Goal: Task Accomplishment & Management: Complete application form

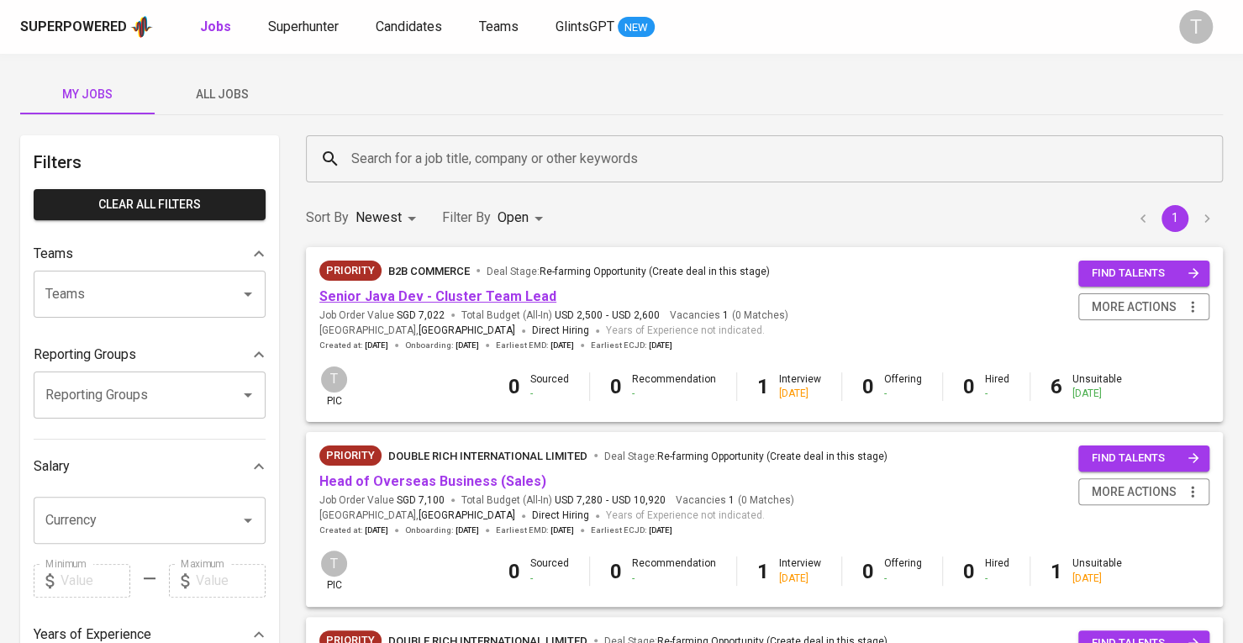
click at [484, 298] on link "Senior Java Dev - Cluster Team Lead" at bounding box center [437, 296] width 237 height 16
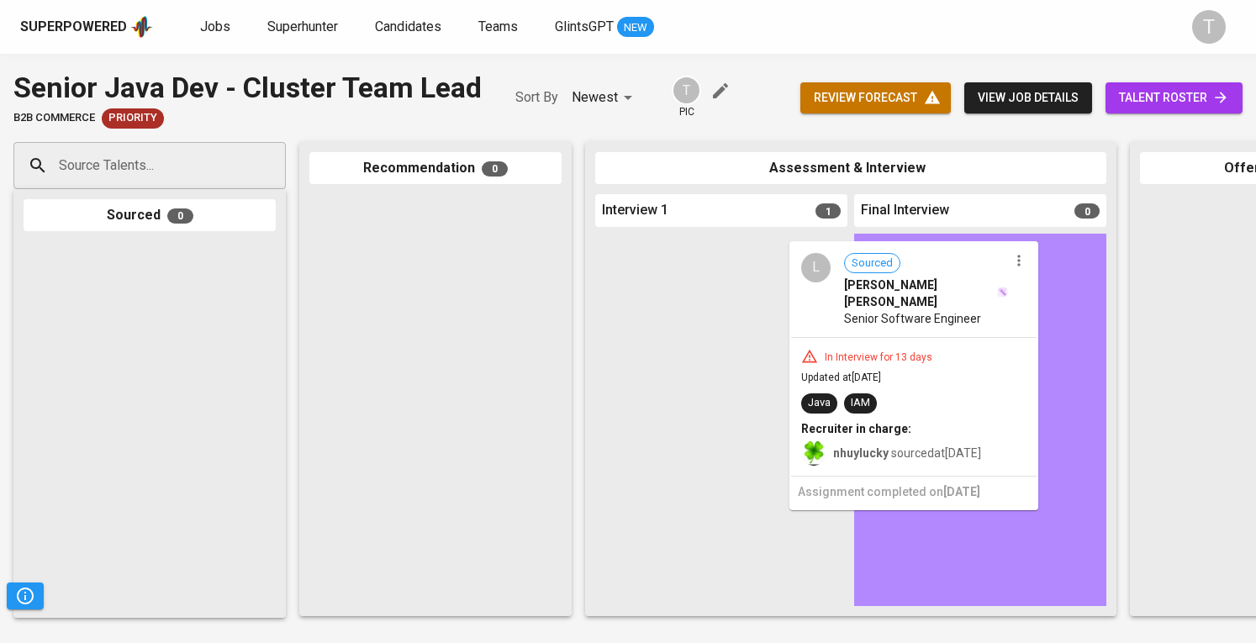
drag, startPoint x: 682, startPoint y: 296, endPoint x: 882, endPoint y: 304, distance: 200.3
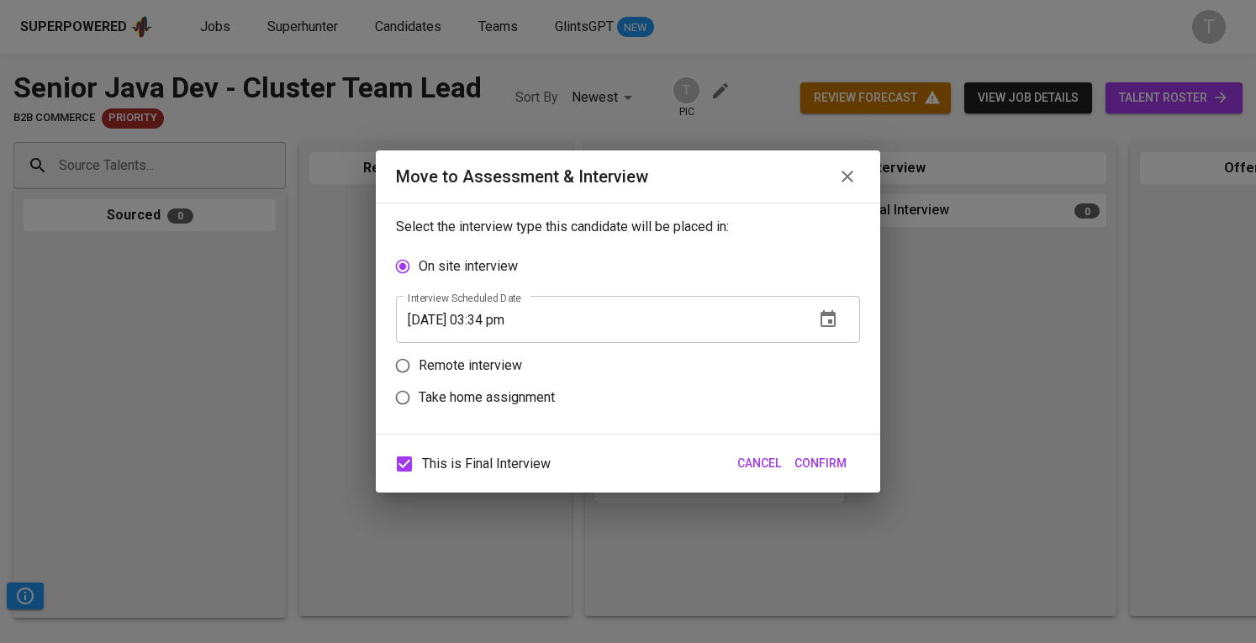
drag, startPoint x: 475, startPoint y: 366, endPoint x: 465, endPoint y: 419, distance: 54.7
click at [475, 366] on p "Remote interview" at bounding box center [470, 366] width 103 height 20
click at [419, 366] on input "Remote interview" at bounding box center [403, 366] width 32 height 32
radio input "true"
click at [454, 461] on span "This is Final Interview" at bounding box center [486, 464] width 129 height 20
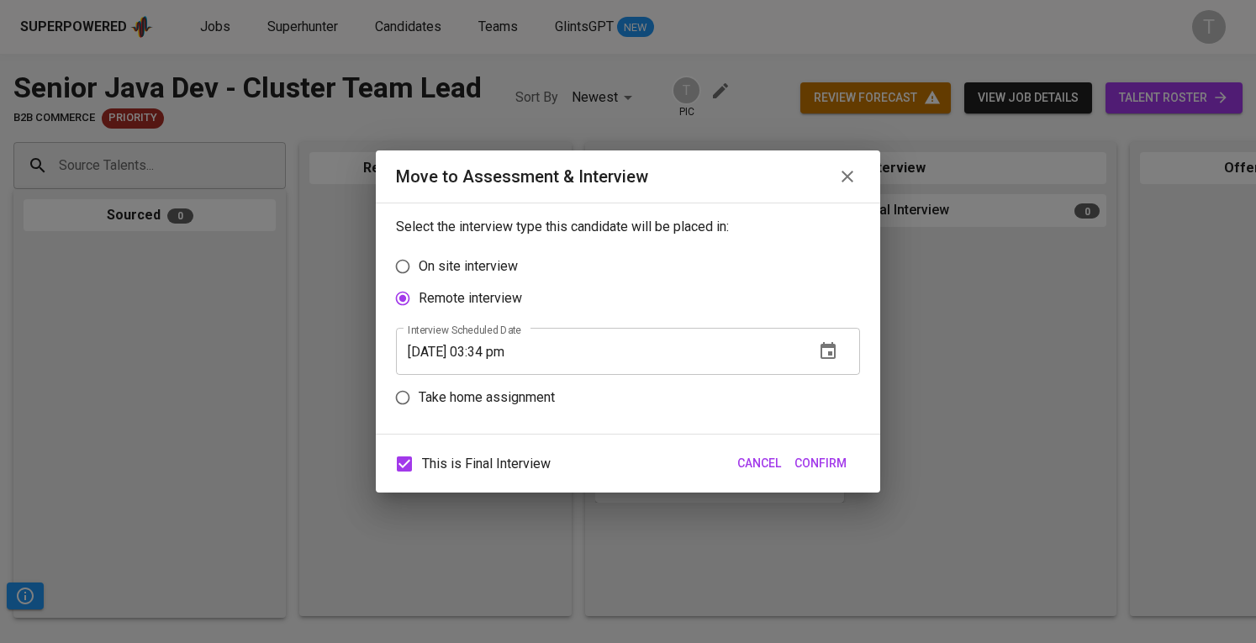
click at [422, 461] on input "This is Final Interview" at bounding box center [404, 463] width 35 height 35
checkbox input "false"
click at [818, 357] on icon "button" at bounding box center [828, 351] width 20 height 20
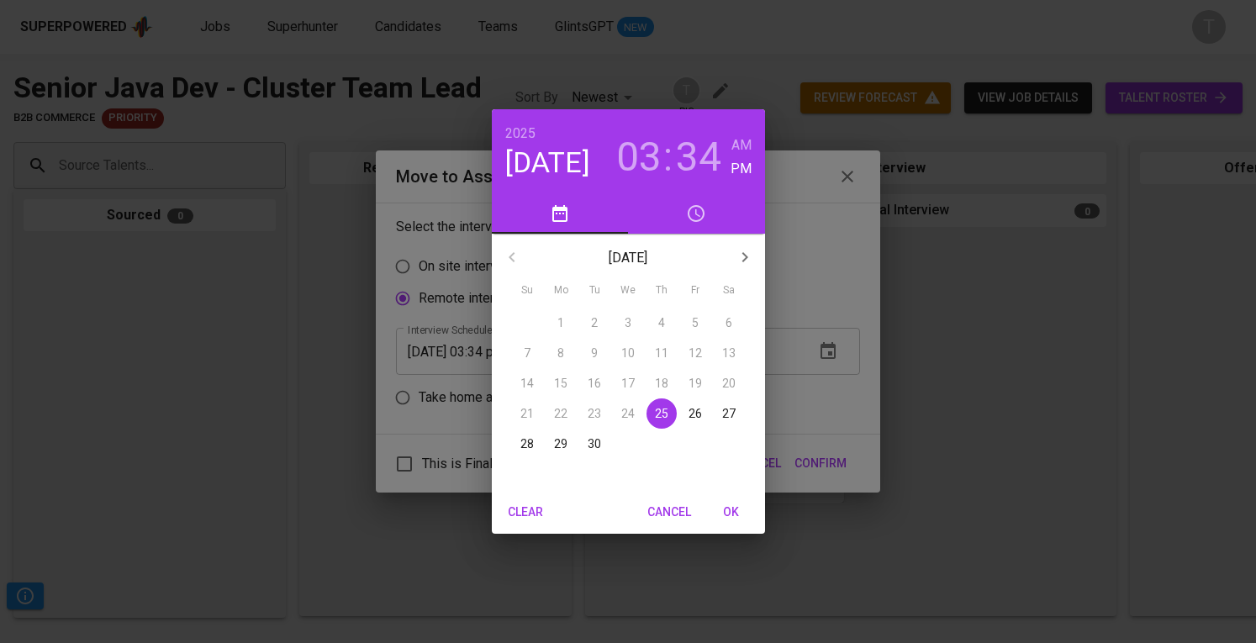
drag, startPoint x: 735, startPoint y: 507, endPoint x: 763, endPoint y: 495, distance: 30.9
click at [735, 506] on span "OK" at bounding box center [731, 512] width 40 height 21
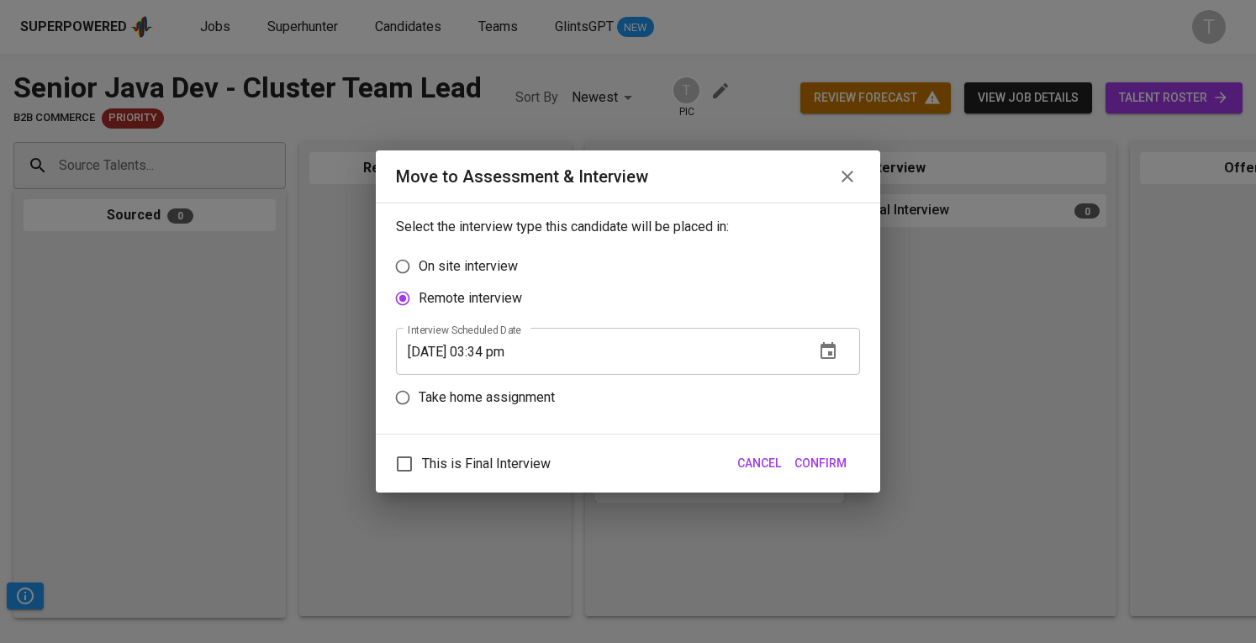
click at [831, 477] on button "Confirm" at bounding box center [821, 463] width 66 height 31
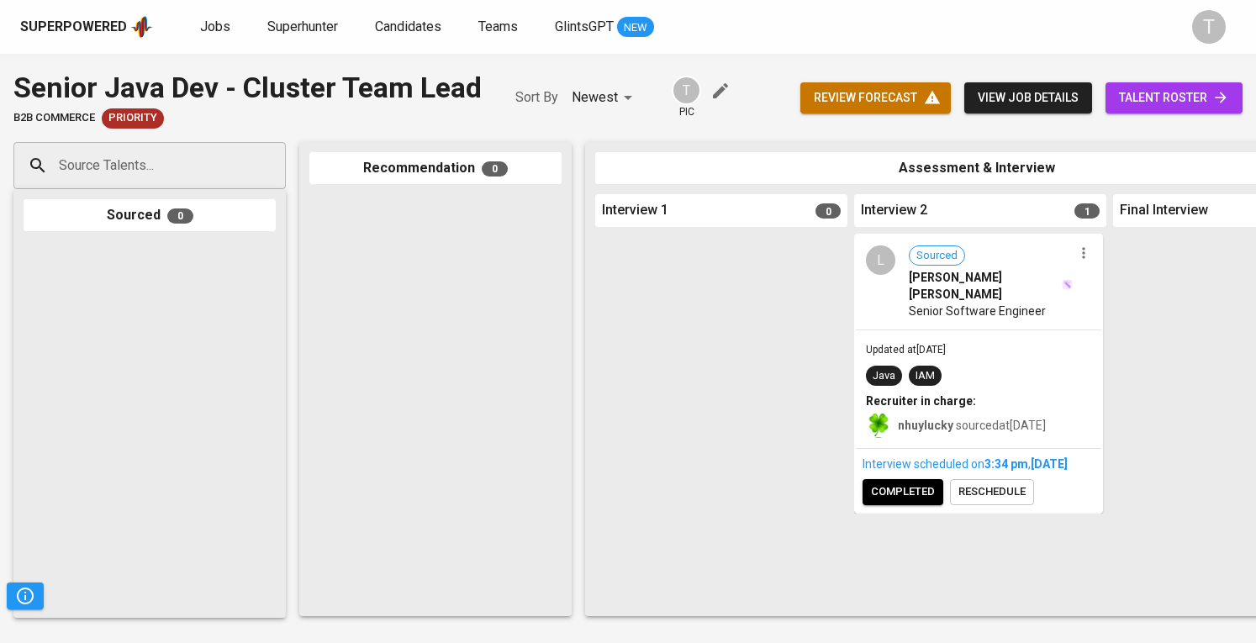
click at [828, 453] on div at bounding box center [721, 420] width 252 height 372
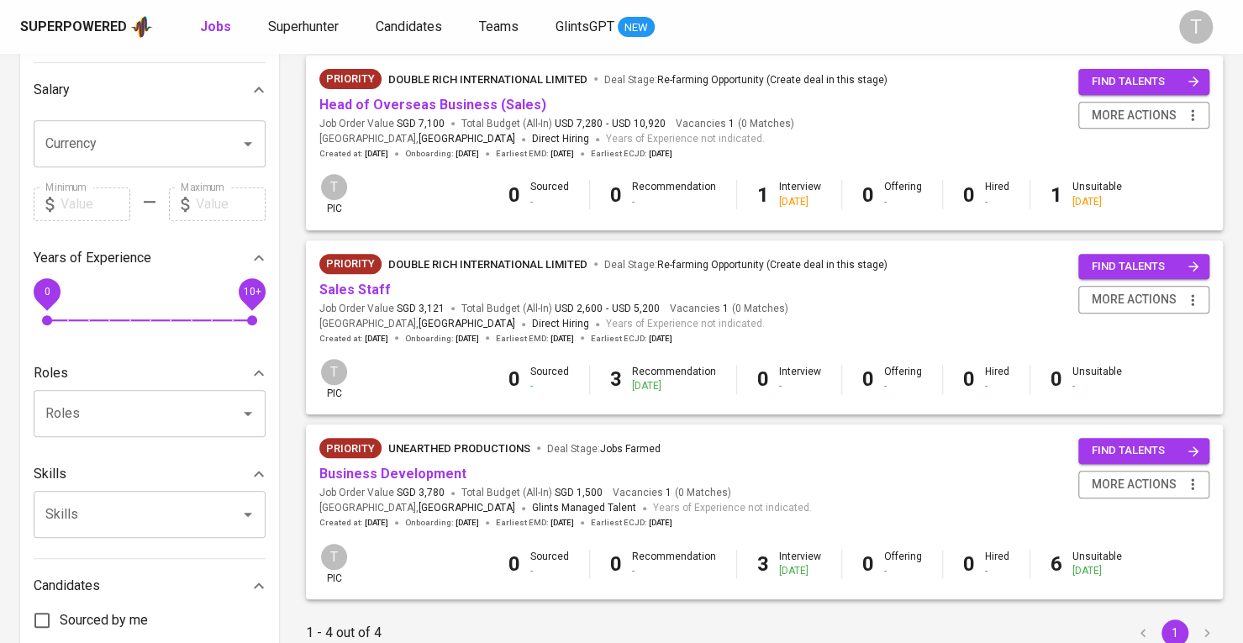
scroll to position [504, 0]
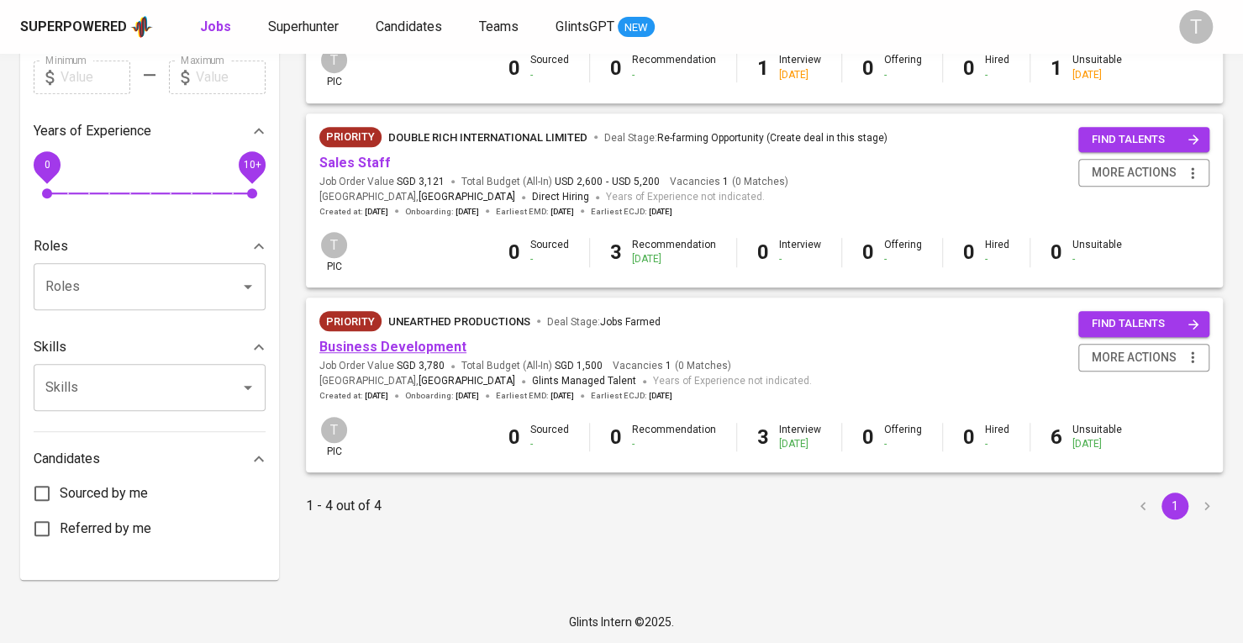
click at [385, 354] on link "Business Development" at bounding box center [392, 347] width 147 height 16
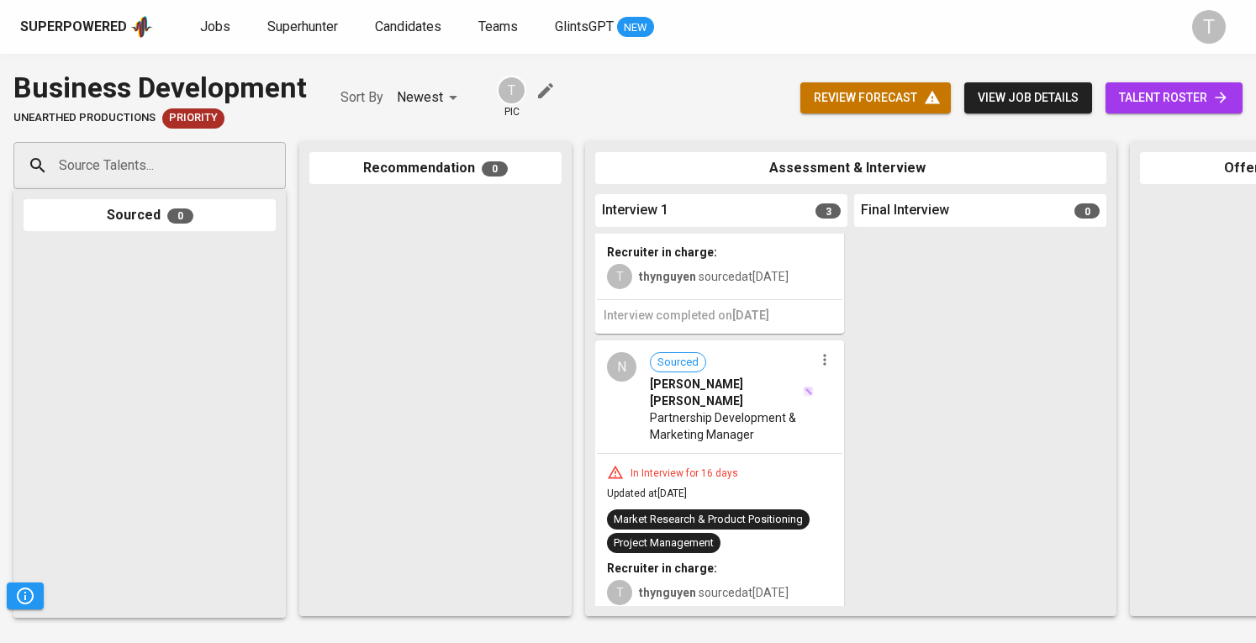
scroll to position [463, 0]
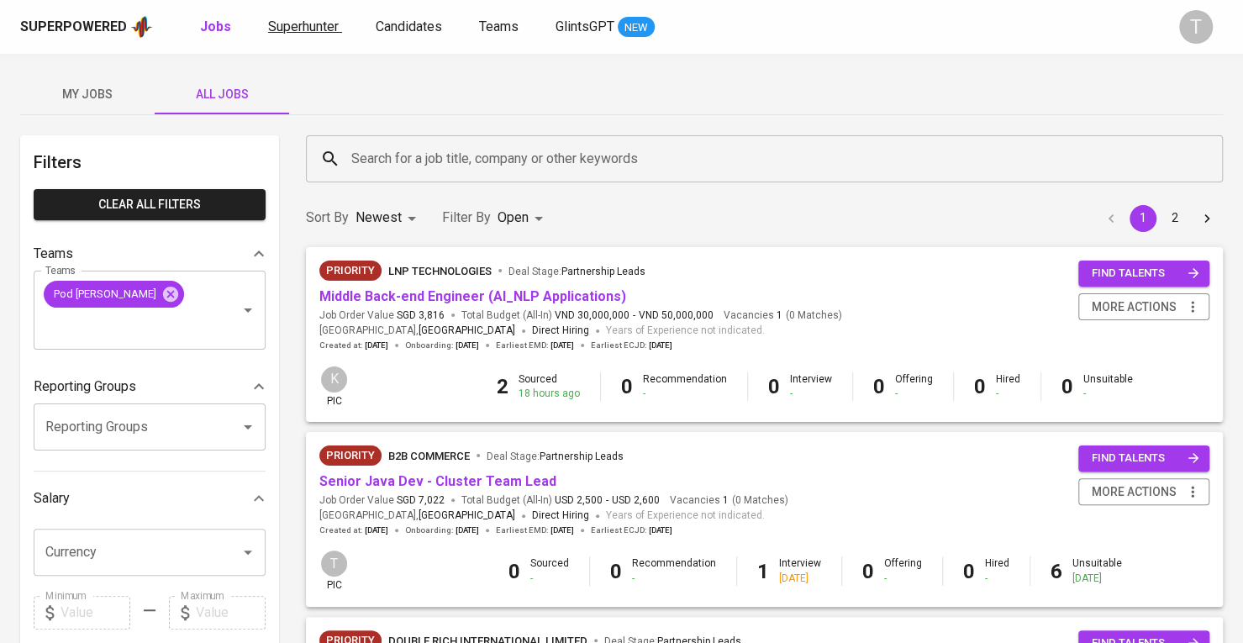
click at [324, 32] on span "Superhunter" at bounding box center [303, 26] width 71 height 16
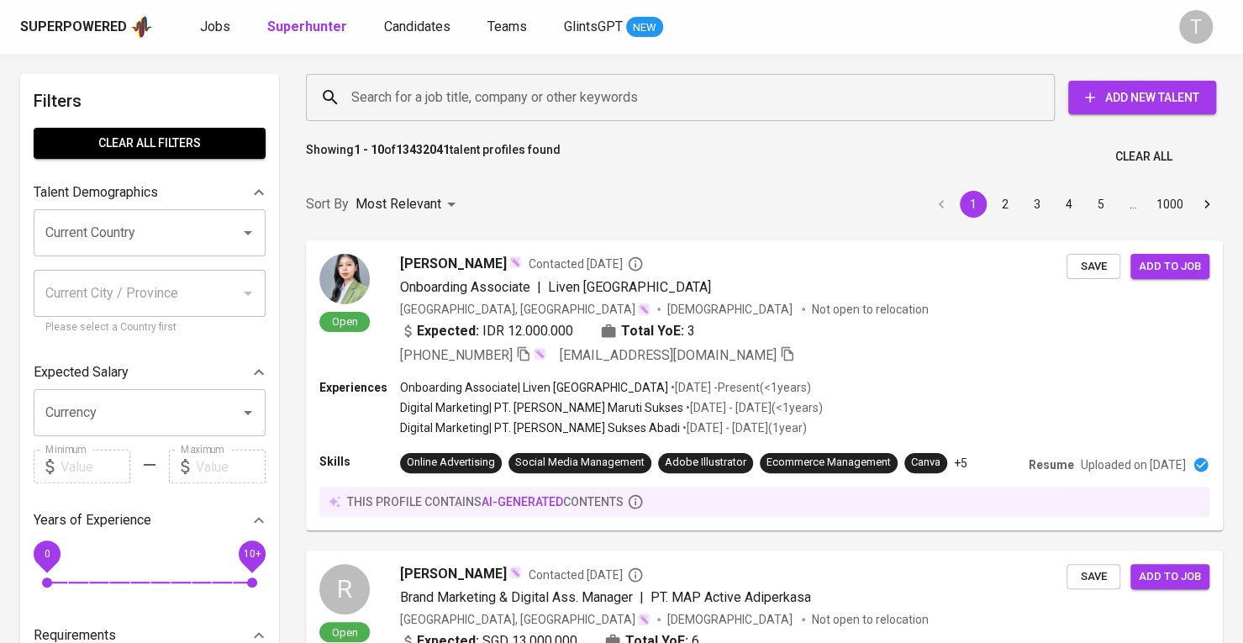
click at [446, 108] on input "Search for a job title, company or other keywords" at bounding box center [684, 98] width 675 height 32
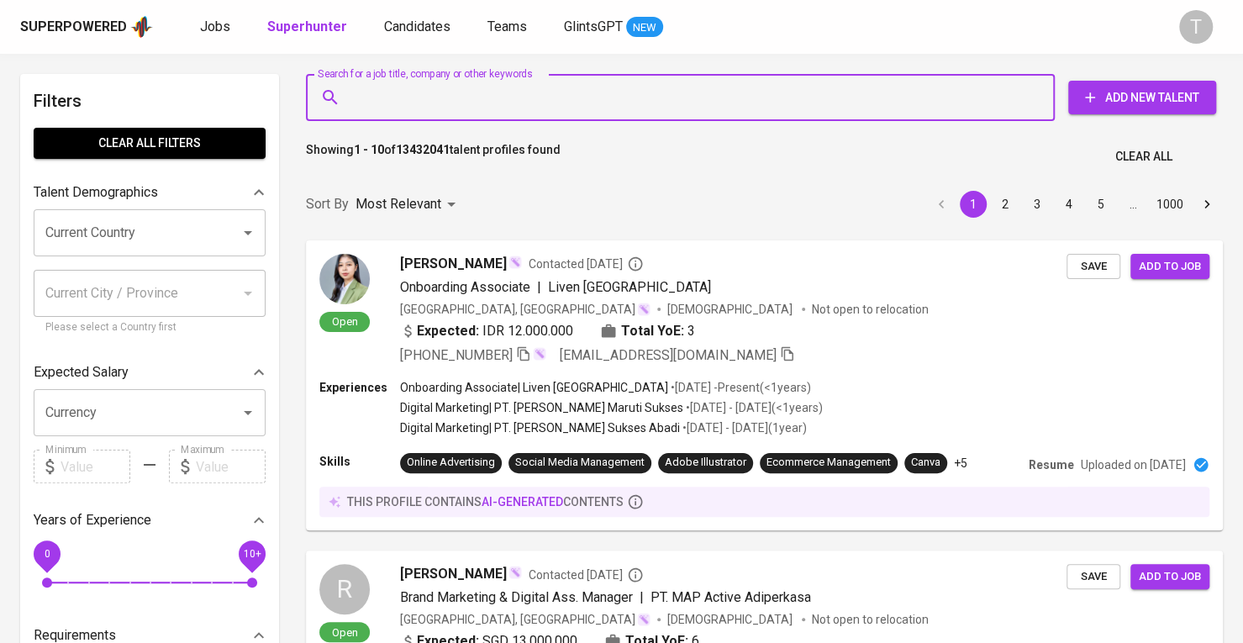
paste input "[EMAIL_ADDRESS][DOMAIN_NAME]"
type input "[EMAIL_ADDRESS][DOMAIN_NAME]"
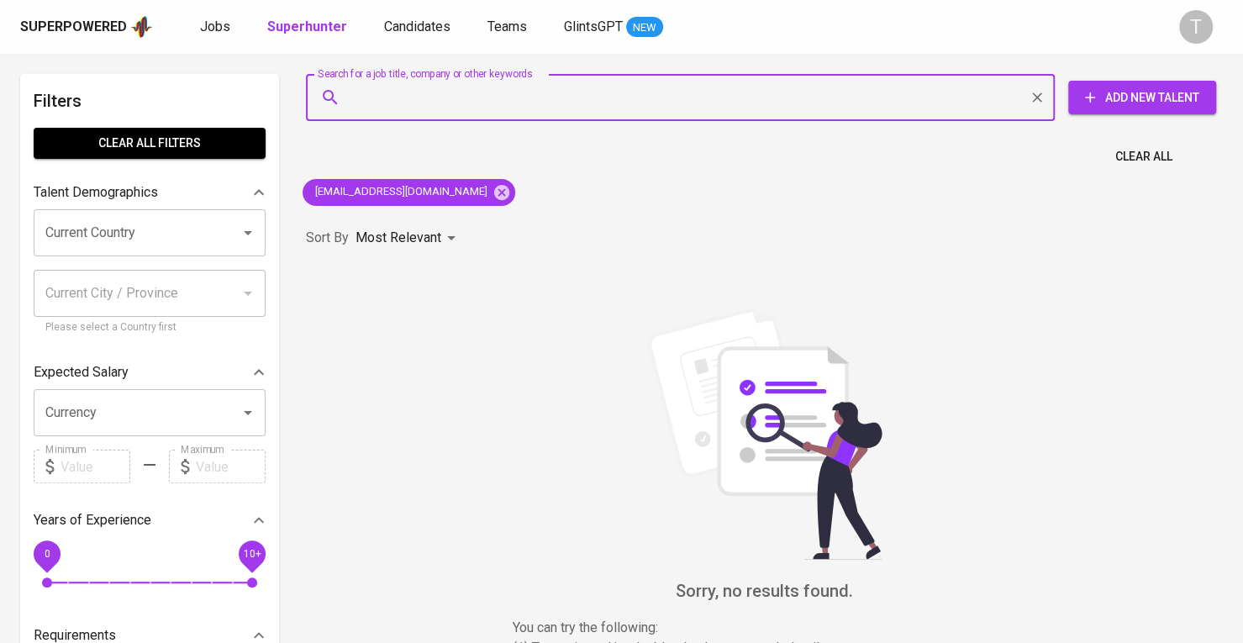
click at [1126, 88] on span "Add New Talent" at bounding box center [1142, 97] width 121 height 21
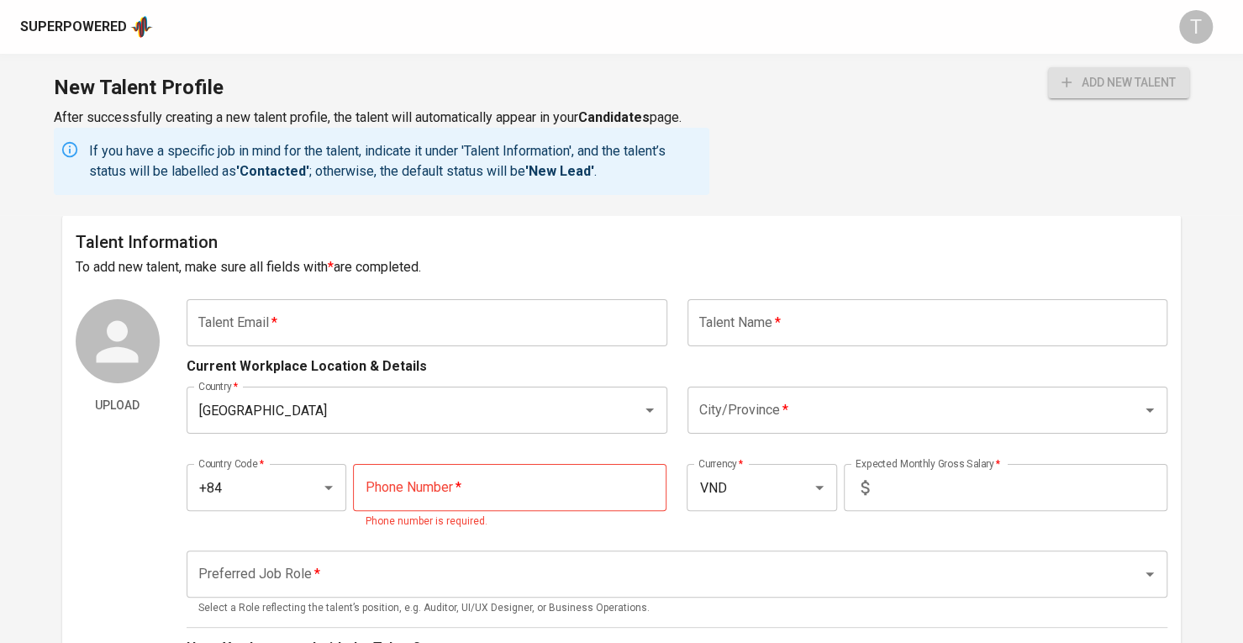
click at [337, 352] on div "Current Workplace Location & Details" at bounding box center [677, 361] width 981 height 30
click at [343, 324] on input "text" at bounding box center [427, 322] width 481 height 47
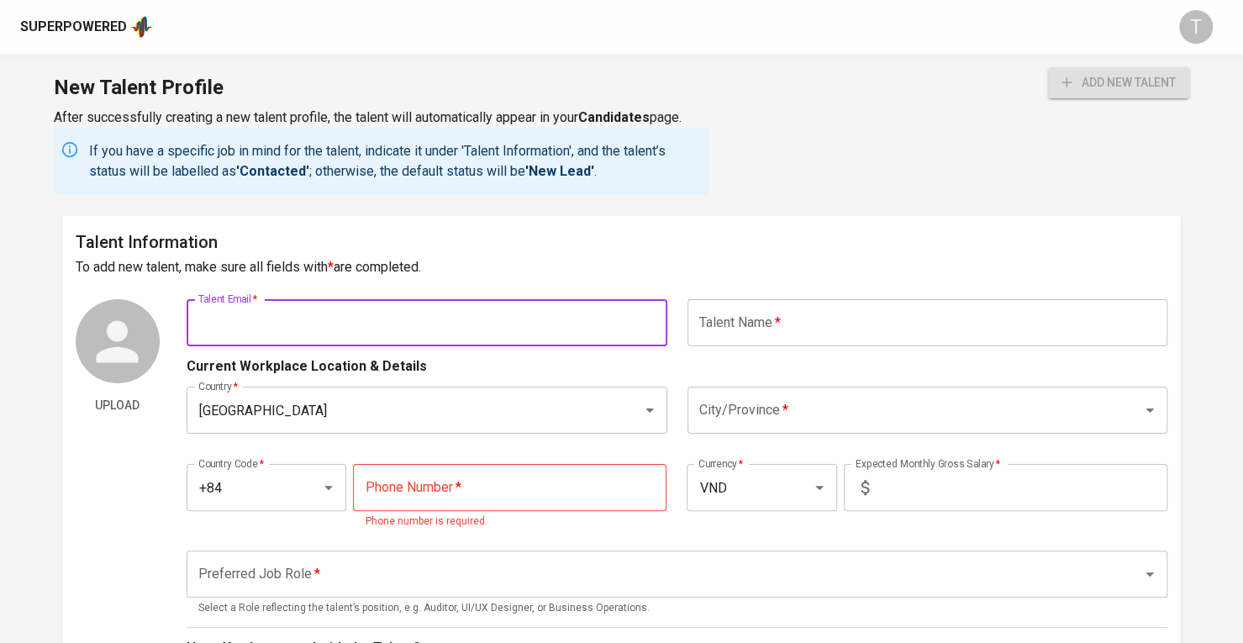
paste input "[EMAIL_ADDRESS][DOMAIN_NAME]"
type input "[EMAIL_ADDRESS][DOMAIN_NAME]"
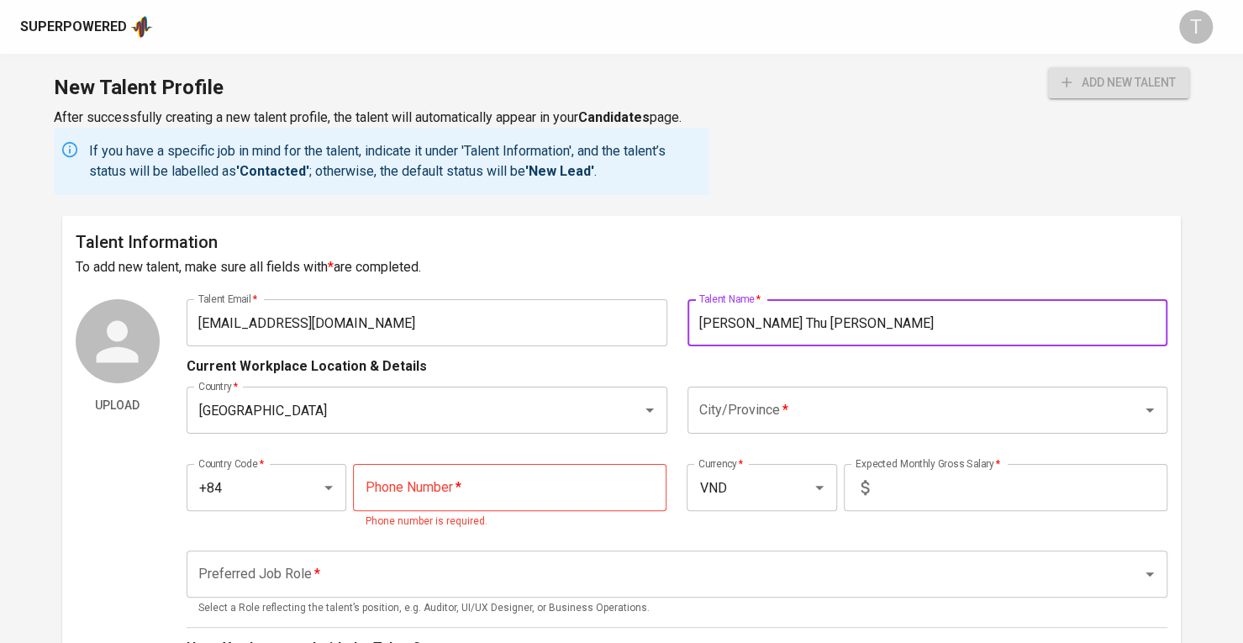
type input "[PERSON_NAME] Thu [PERSON_NAME]"
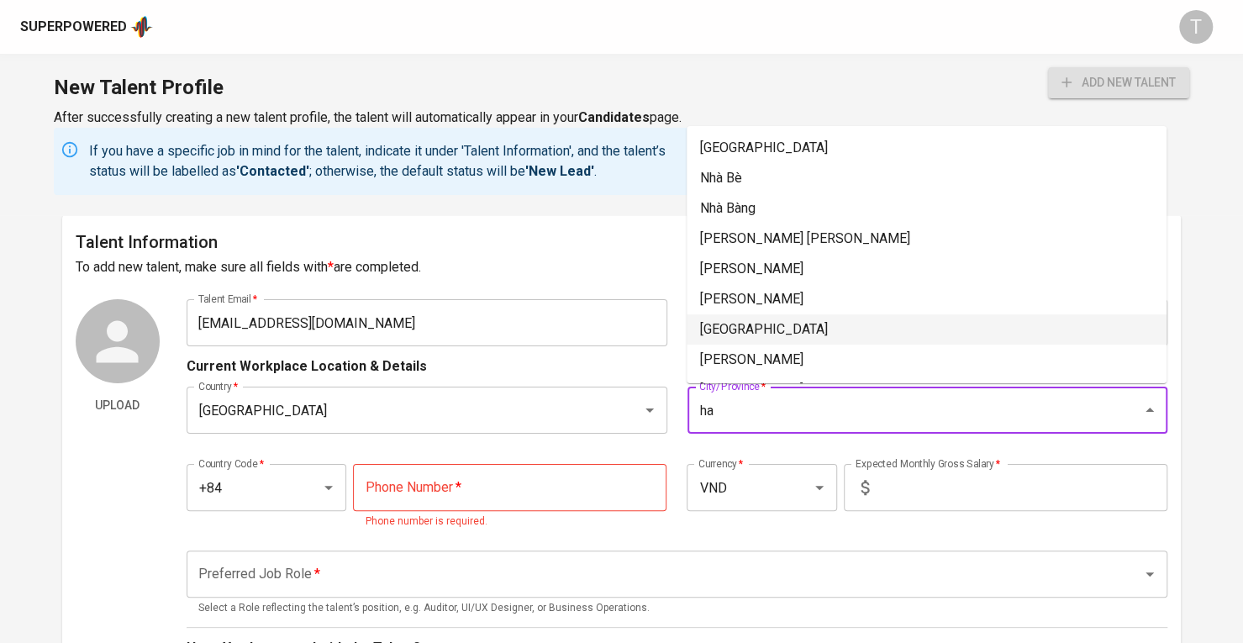
click at [768, 334] on li "[GEOGRAPHIC_DATA]" at bounding box center [927, 329] width 480 height 30
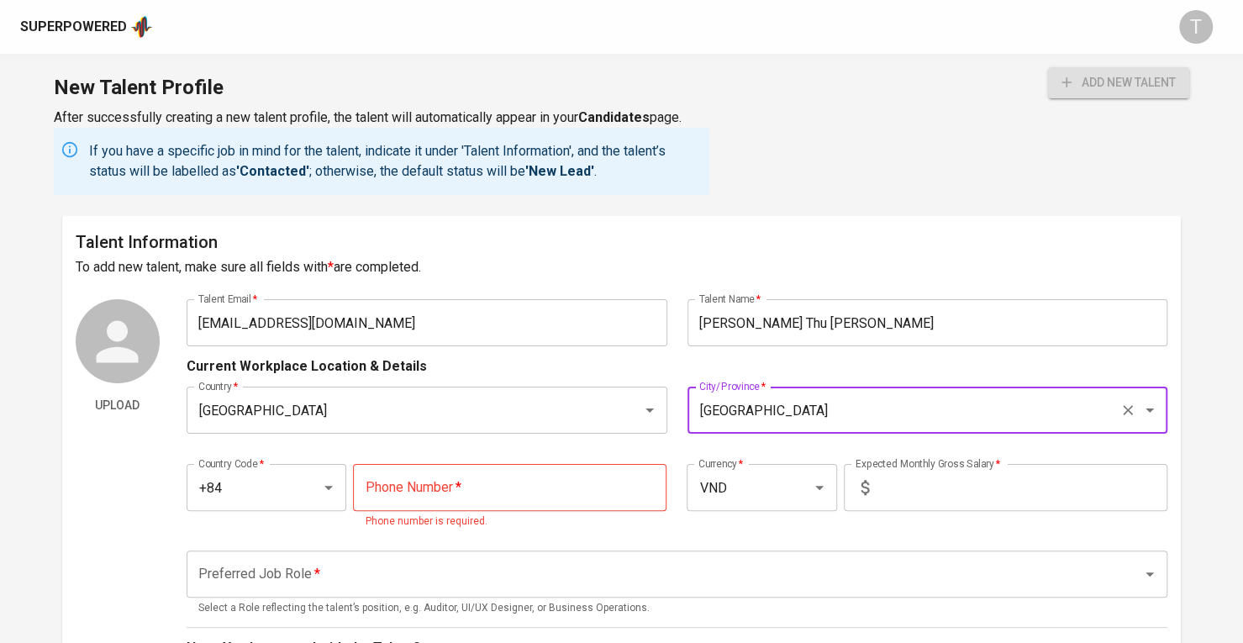
type input "[GEOGRAPHIC_DATA]"
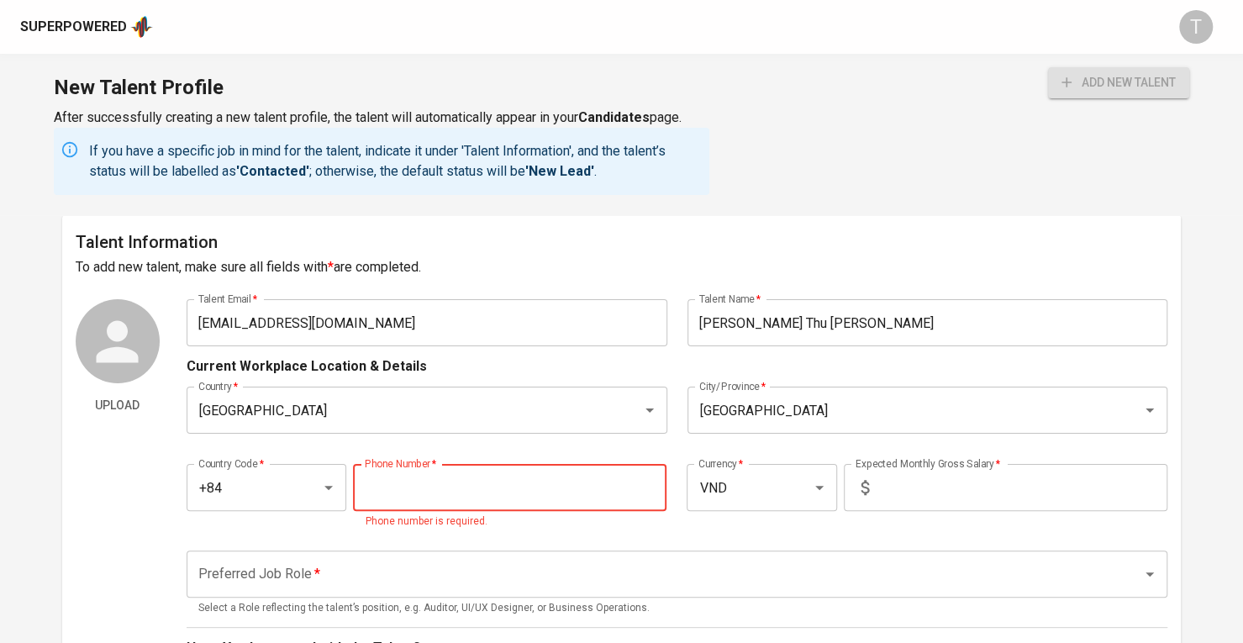
click at [514, 485] on input "tel" at bounding box center [510, 487] width 314 height 47
paste input "[PHONE_NUMBER]"
type input "[PHONE_NUMBER]"
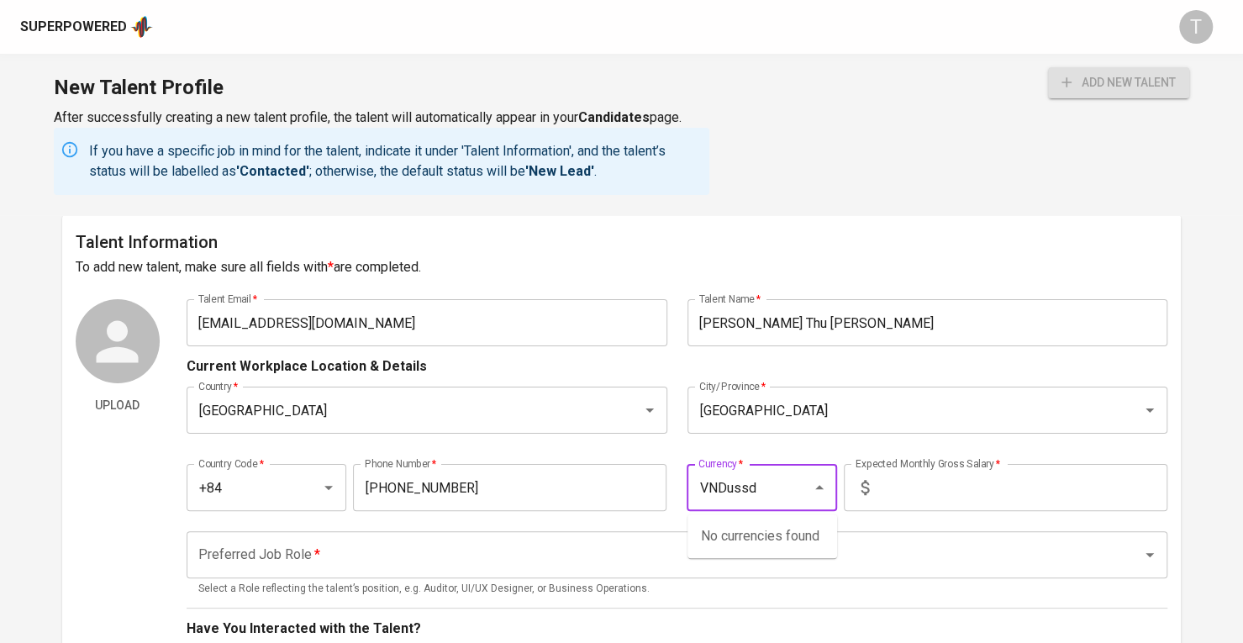
click at [770, 478] on input "VNDussd" at bounding box center [738, 488] width 88 height 32
click at [770, 532] on li "USD" at bounding box center [763, 536] width 150 height 30
type input "USD"
click at [906, 495] on input "text" at bounding box center [1022, 487] width 292 height 47
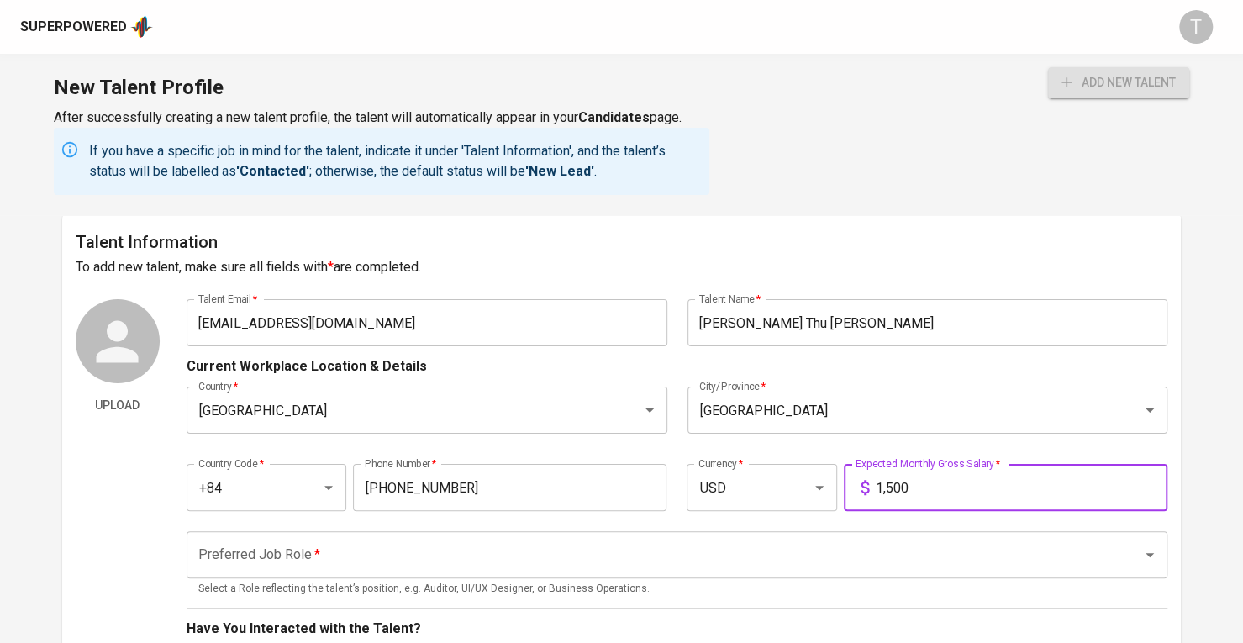
type input "1,500"
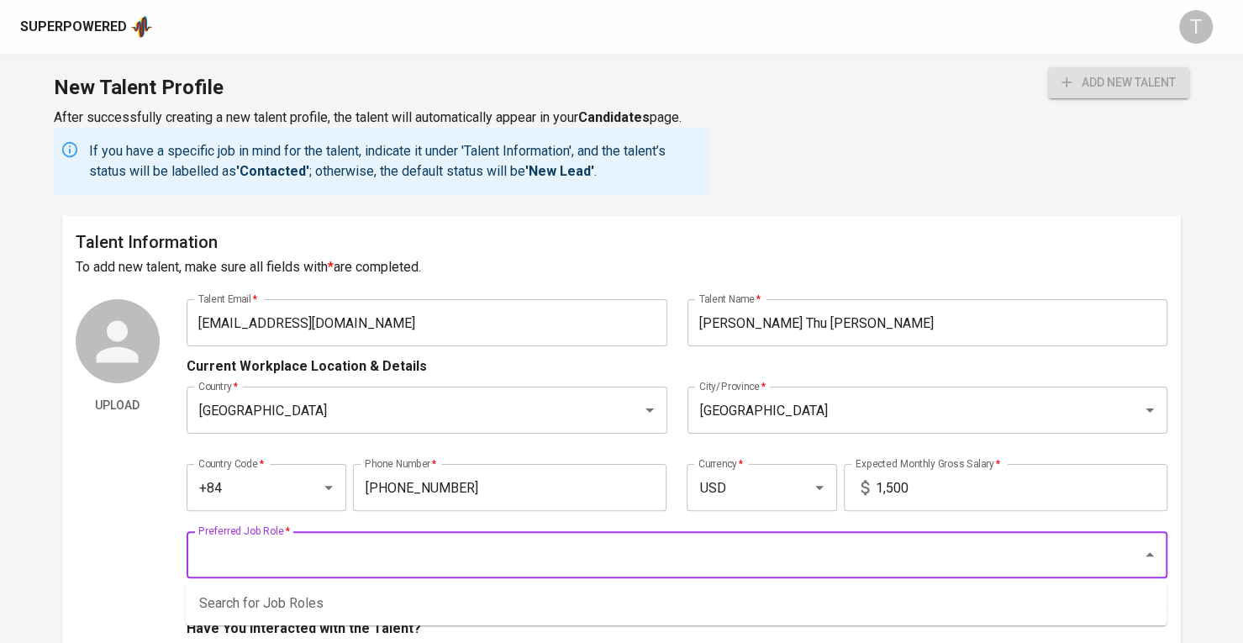
click at [849, 543] on input "Preferred Job Role   *" at bounding box center [653, 555] width 919 height 32
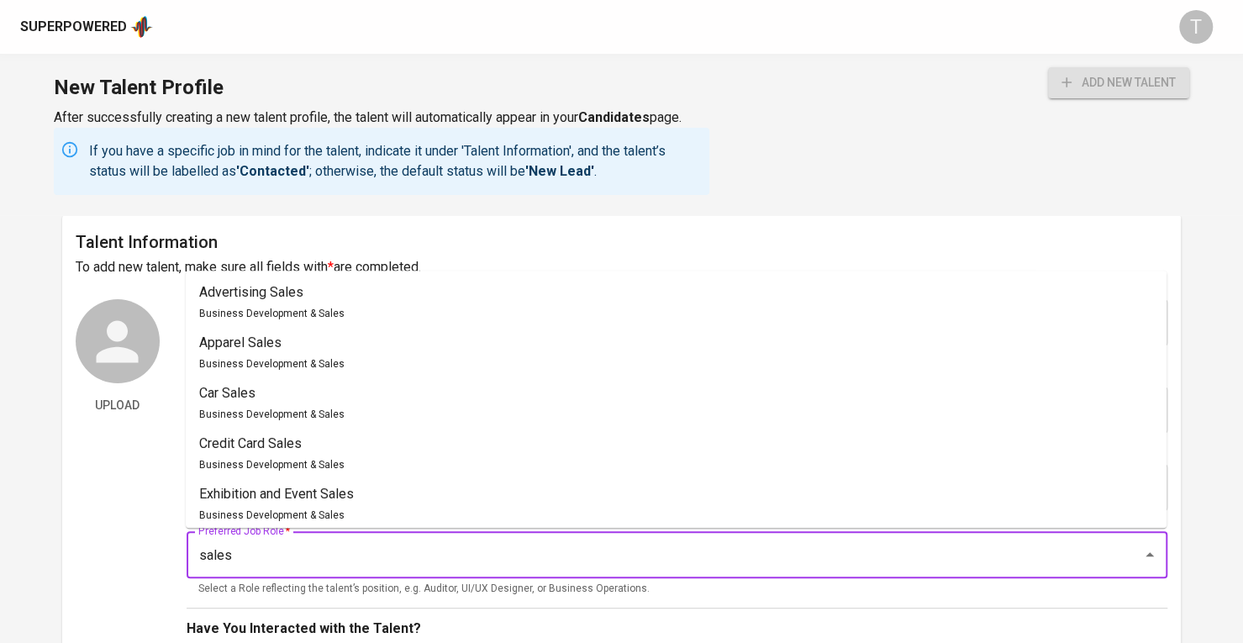
click at [350, 303] on li "Advertising Sales Business Development & Sales" at bounding box center [676, 302] width 981 height 50
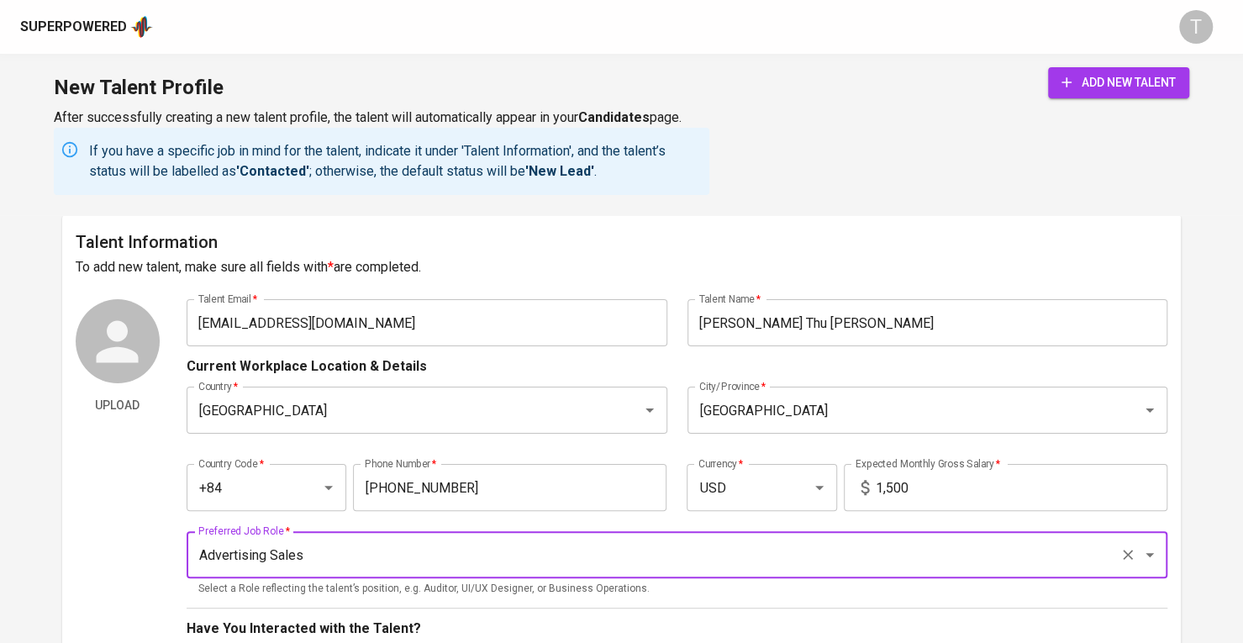
type input "Advertising Sales"
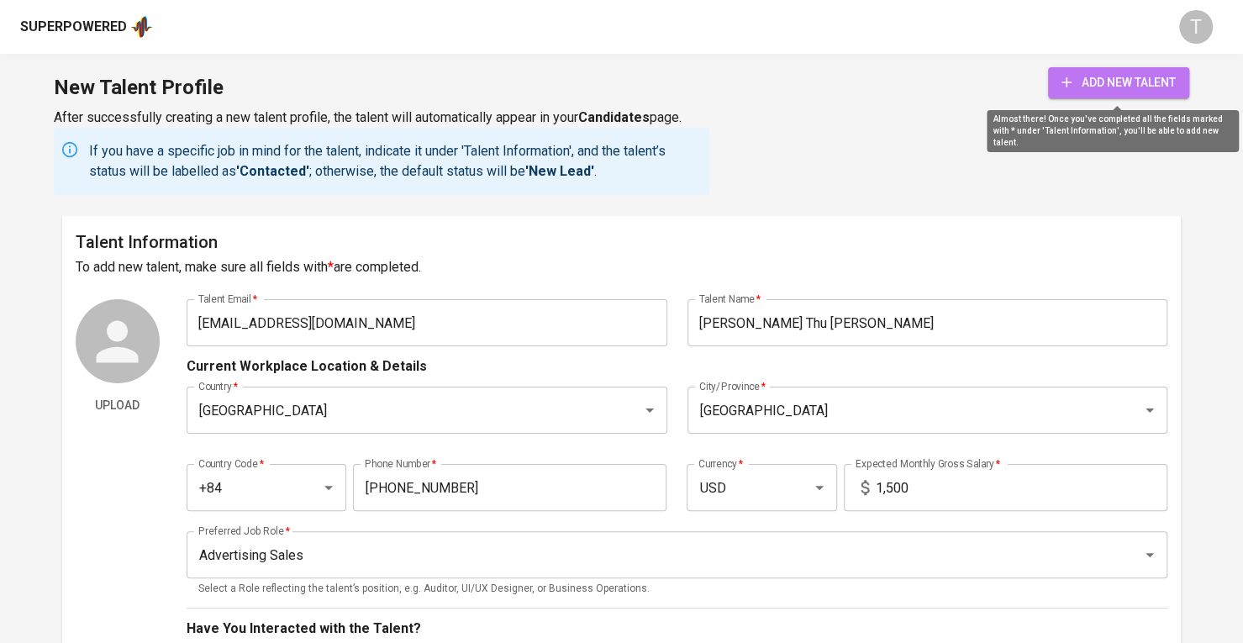
click at [1103, 88] on span "add new talent" at bounding box center [1119, 82] width 114 height 21
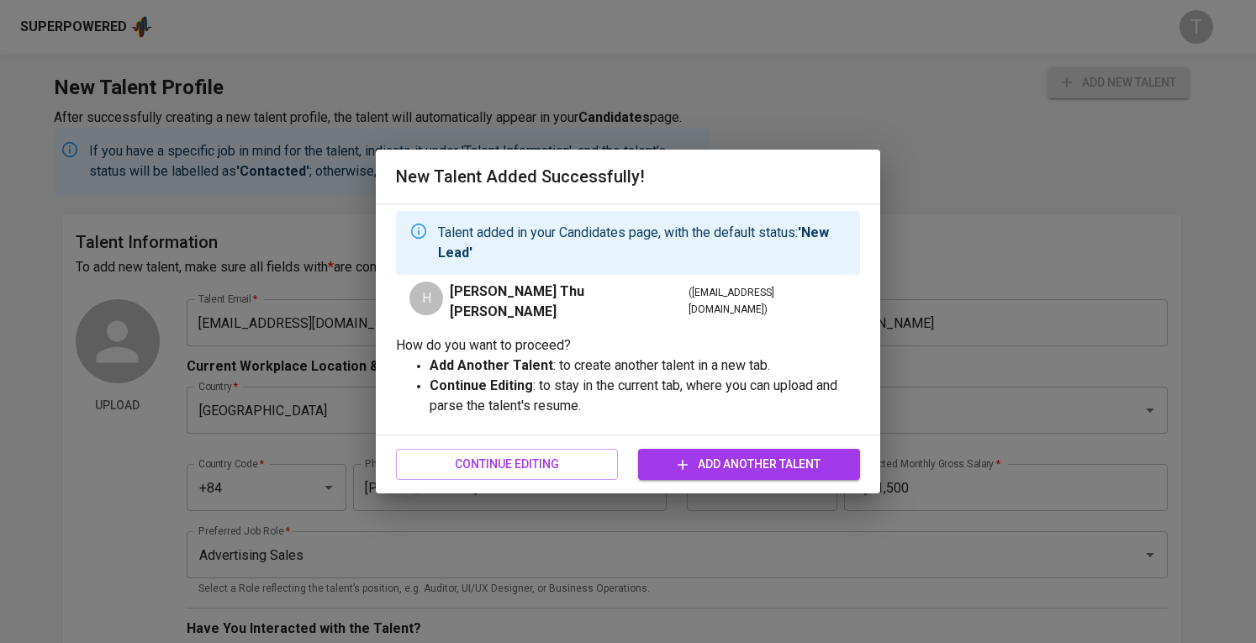
click at [594, 477] on div "Continue Editing Add Another Talent" at bounding box center [628, 464] width 464 height 45
click at [594, 470] on span "Continue Editing" at bounding box center [506, 464] width 195 height 21
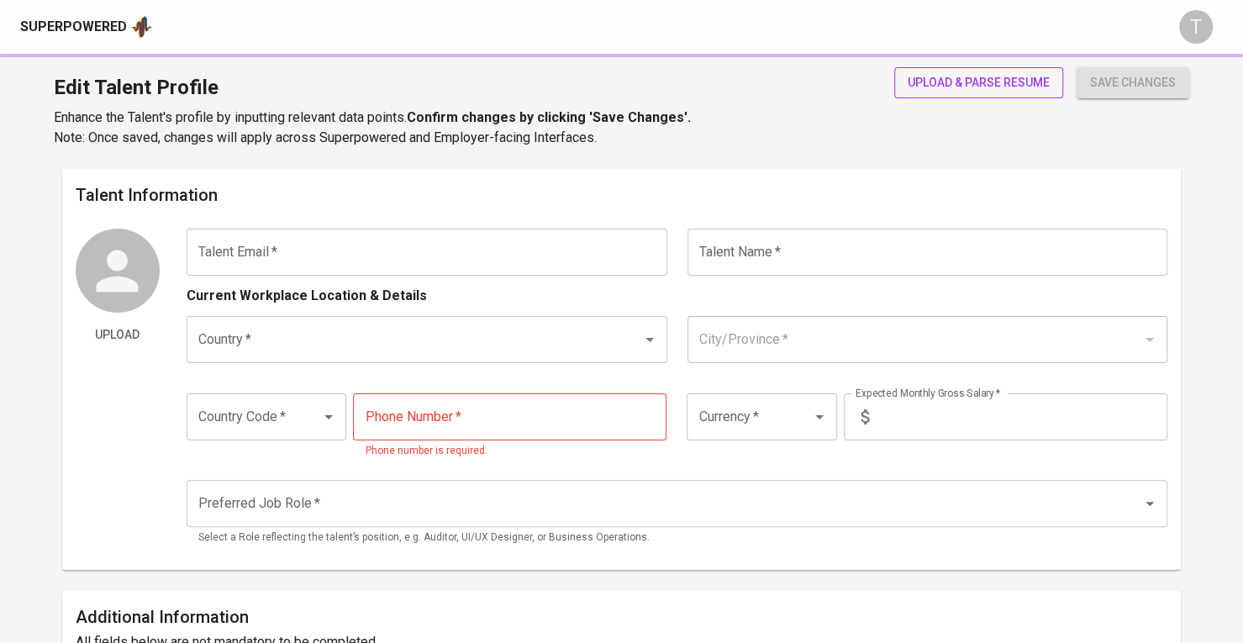
type input "[EMAIL_ADDRESS][DOMAIN_NAME]"
type input "[PERSON_NAME] Thu [PERSON_NAME]"
type input "[GEOGRAPHIC_DATA]"
type input "+84"
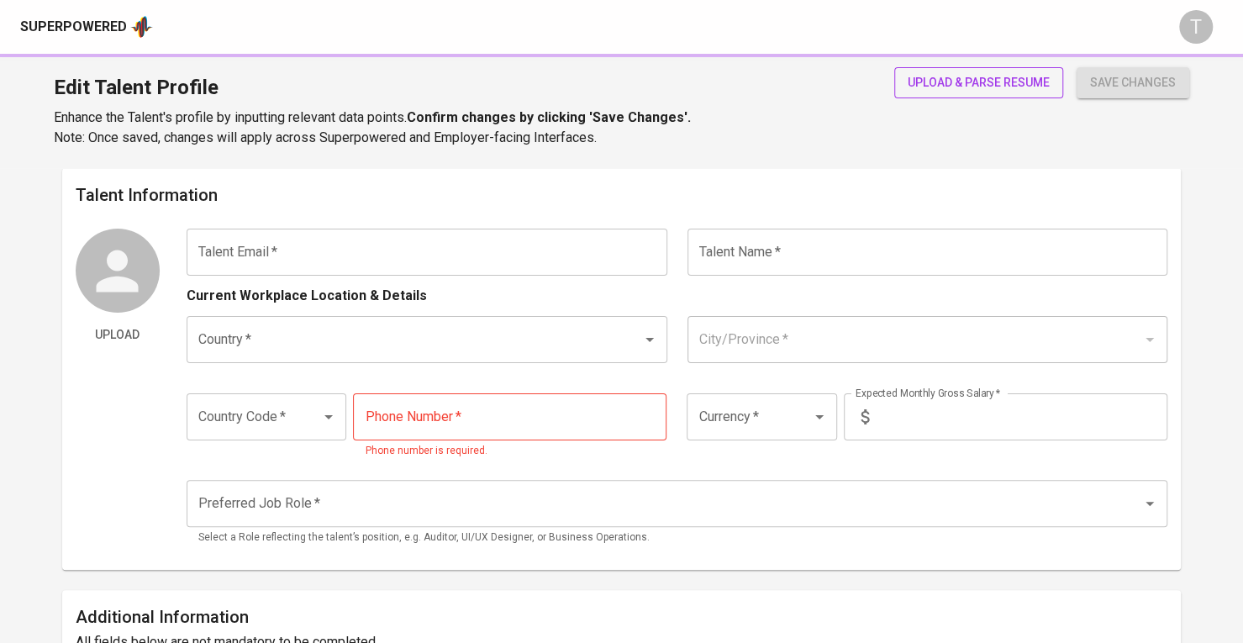
type input "[PHONE_NUMBER]"
type input "USD"
type input "1,500"
type input "Advertising Sales"
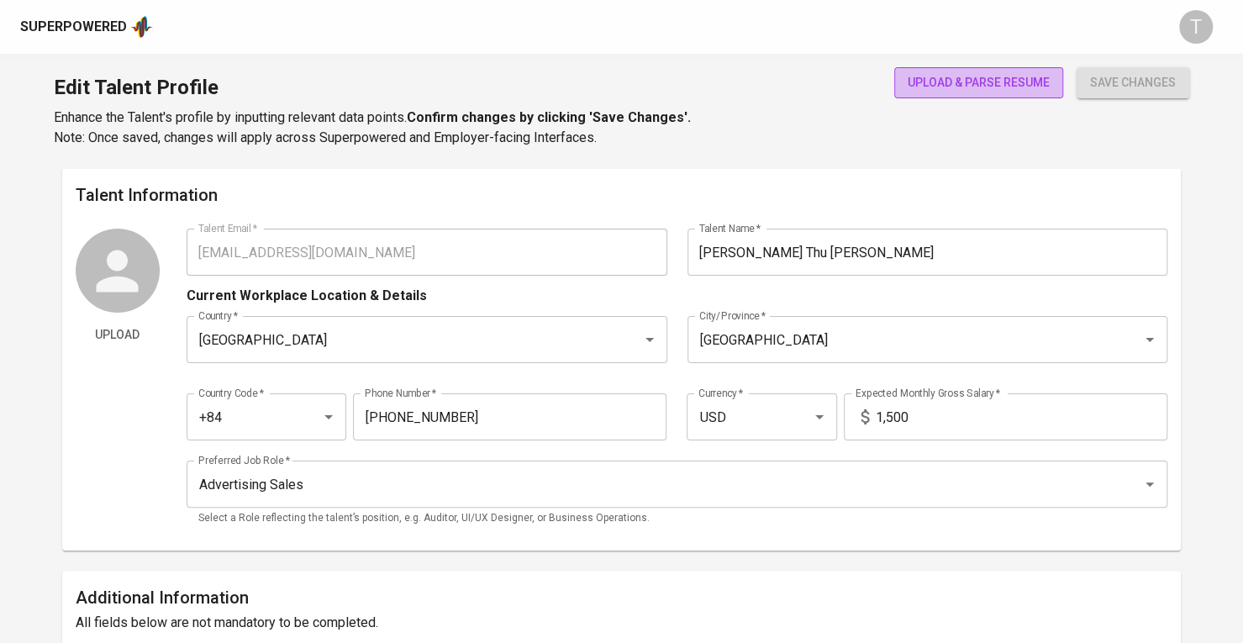
click at [1024, 83] on span "upload & parse resume" at bounding box center [979, 82] width 142 height 21
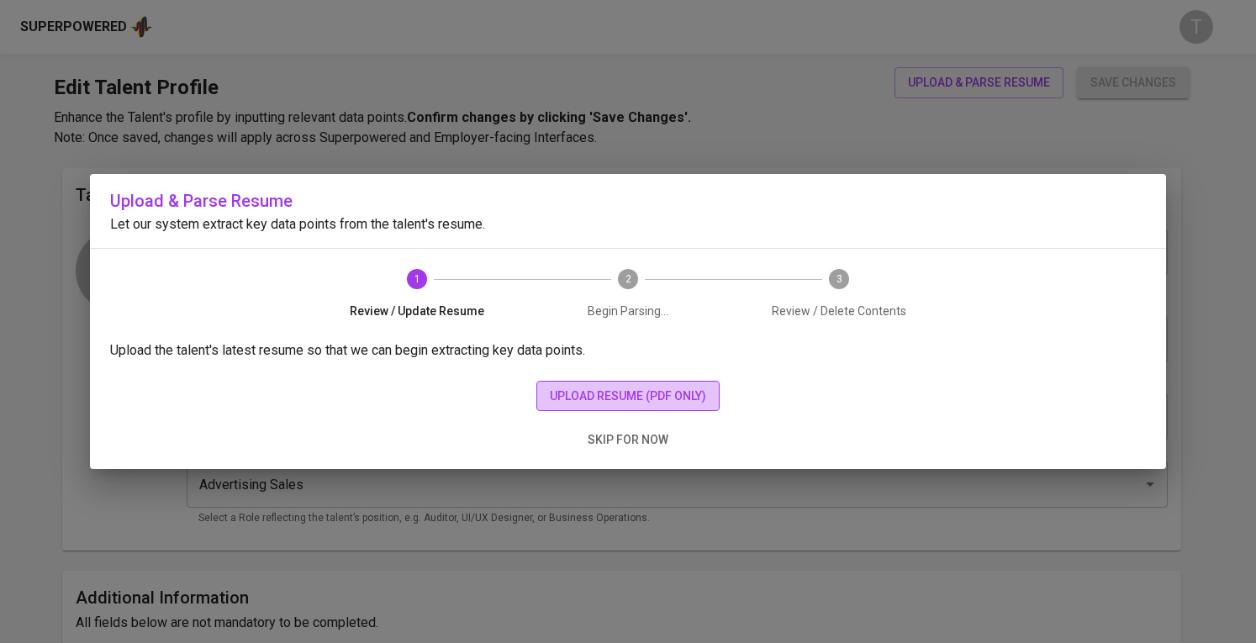
click at [656, 398] on span "upload resume (pdf only)" at bounding box center [628, 396] width 156 height 21
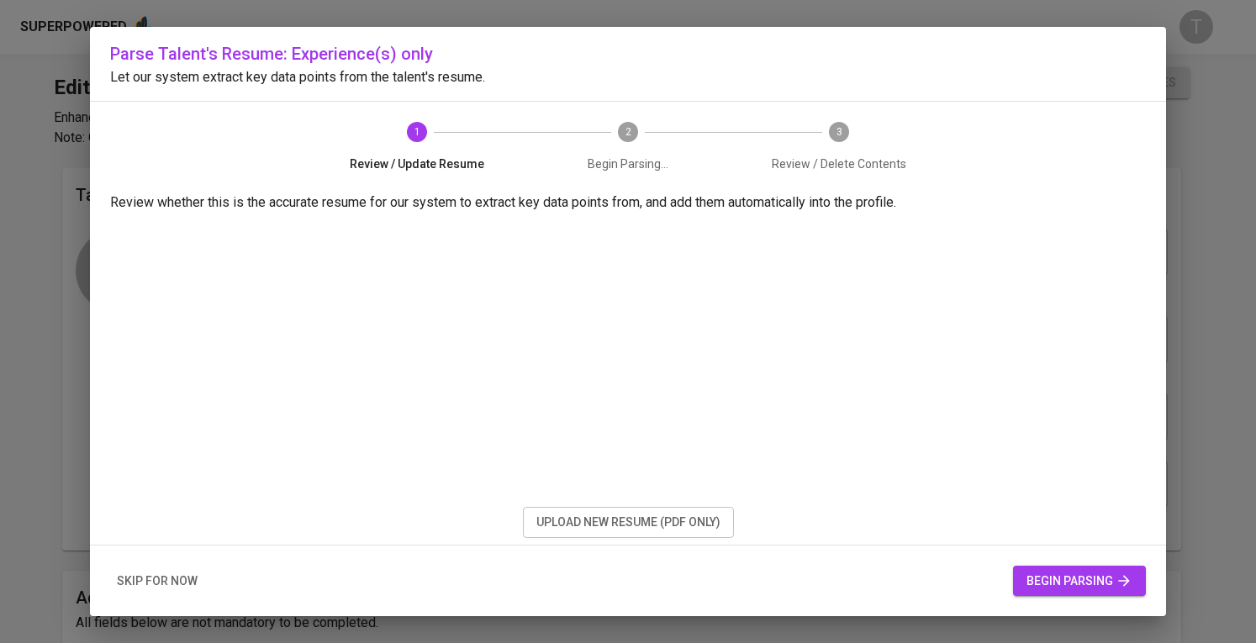
click at [1063, 595] on div "skip for now begin parsing" at bounding box center [628, 581] width 1076 height 71
click at [1066, 583] on span "begin parsing" at bounding box center [1079, 581] width 106 height 21
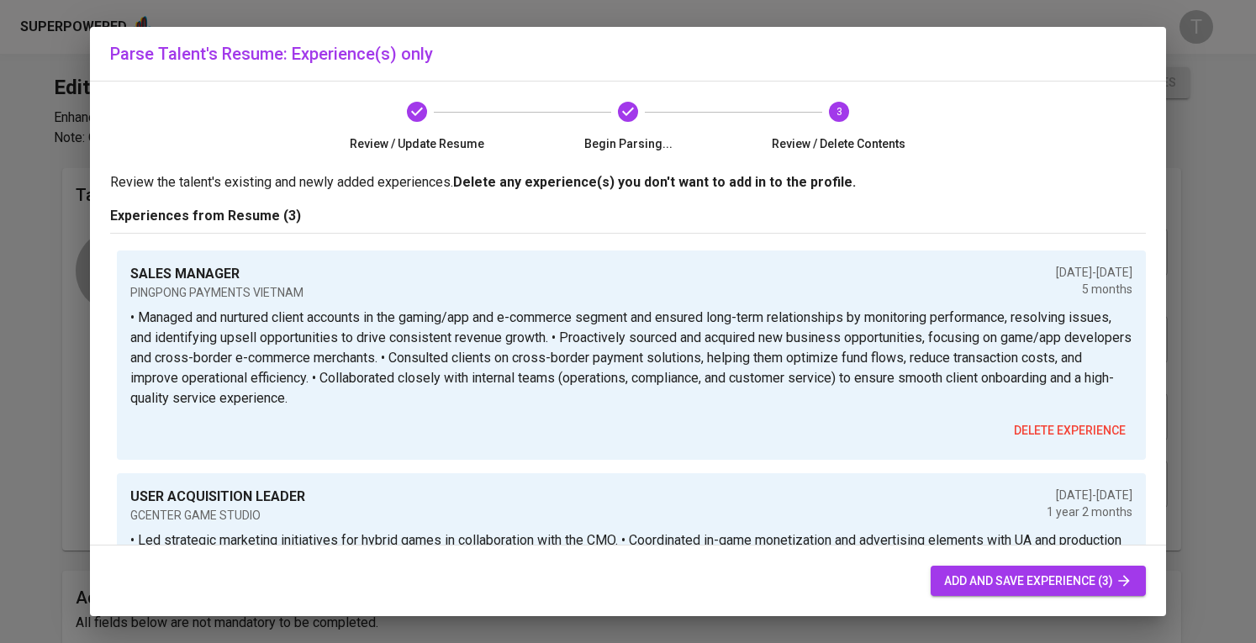
drag, startPoint x: 994, startPoint y: 578, endPoint x: 1017, endPoint y: 553, distance: 33.9
click at [994, 578] on span "add and save experience (3)" at bounding box center [1038, 581] width 188 height 21
radio input "true"
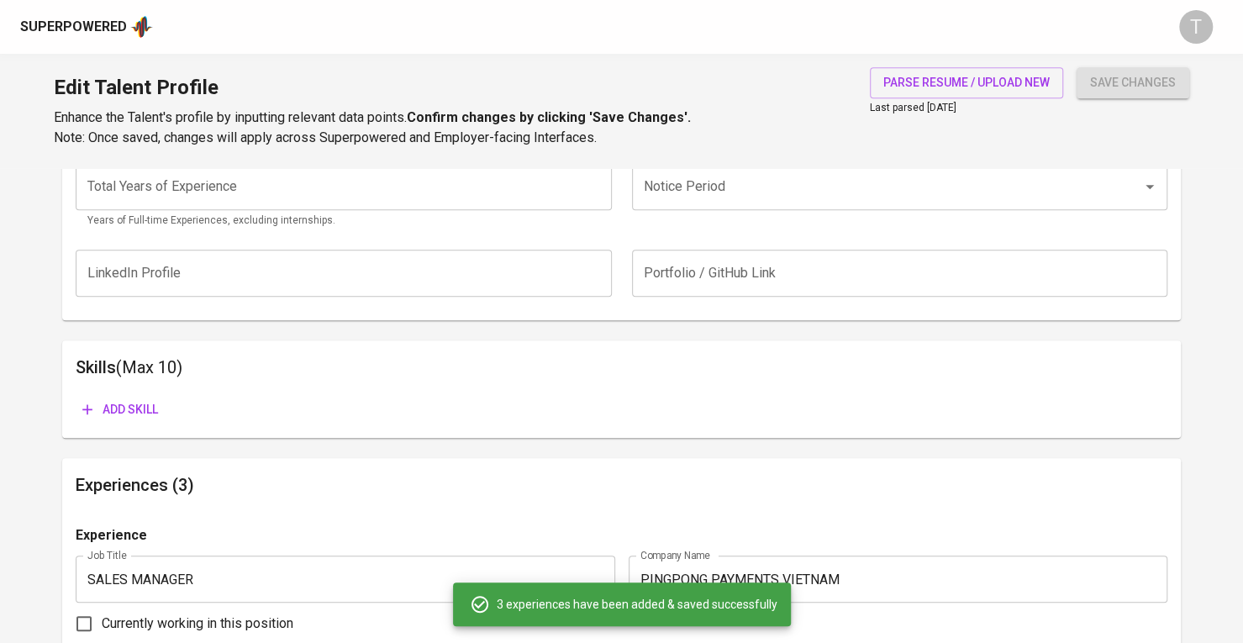
click at [1116, 75] on span "save changes" at bounding box center [1133, 82] width 86 height 21
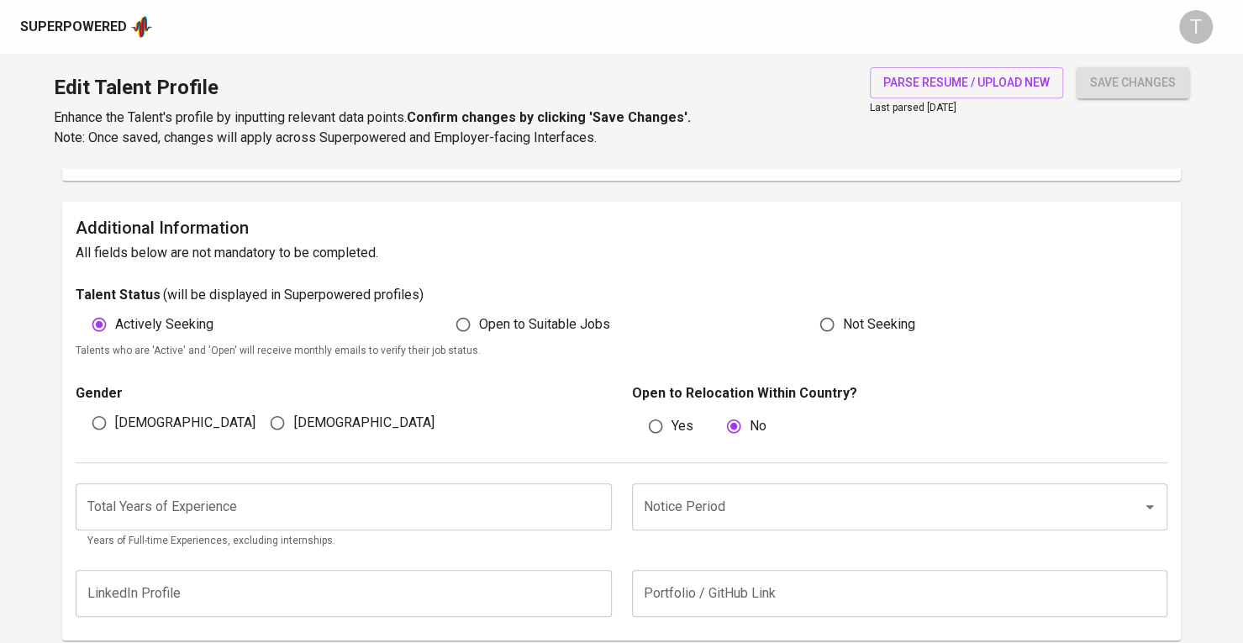
scroll to position [504, 0]
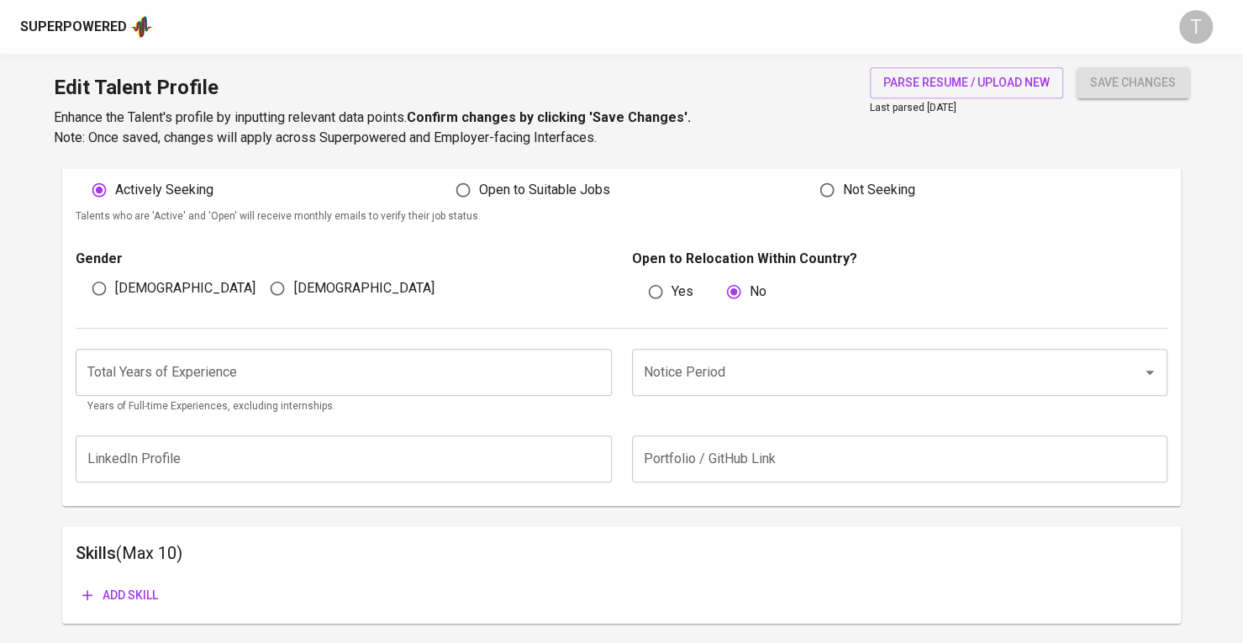
click at [294, 309] on div "Gender [DEMOGRAPHIC_DATA] [DEMOGRAPHIC_DATA] Open to Relocation Within Country?…" at bounding box center [622, 276] width 1092 height 103
click at [296, 293] on span "[DEMOGRAPHIC_DATA]" at bounding box center [363, 288] width 140 height 20
click at [293, 293] on input "[DEMOGRAPHIC_DATA]" at bounding box center [277, 288] width 32 height 32
radio input "true"
click at [1104, 82] on span "save changes" at bounding box center [1133, 82] width 86 height 21
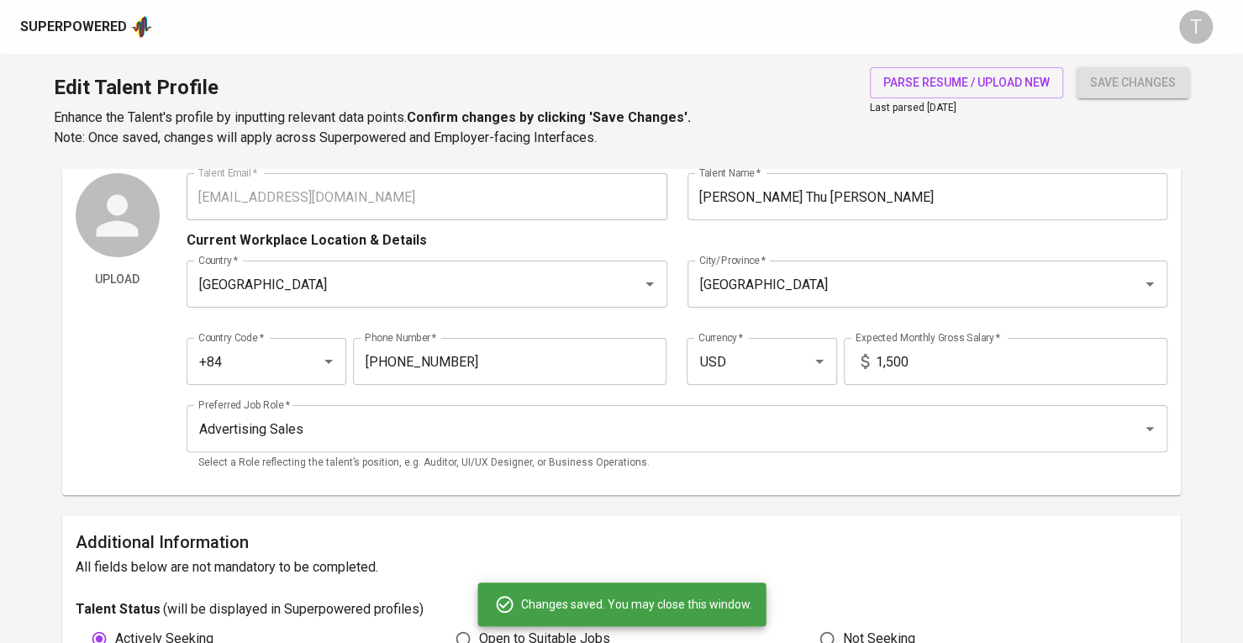
scroll to position [0, 0]
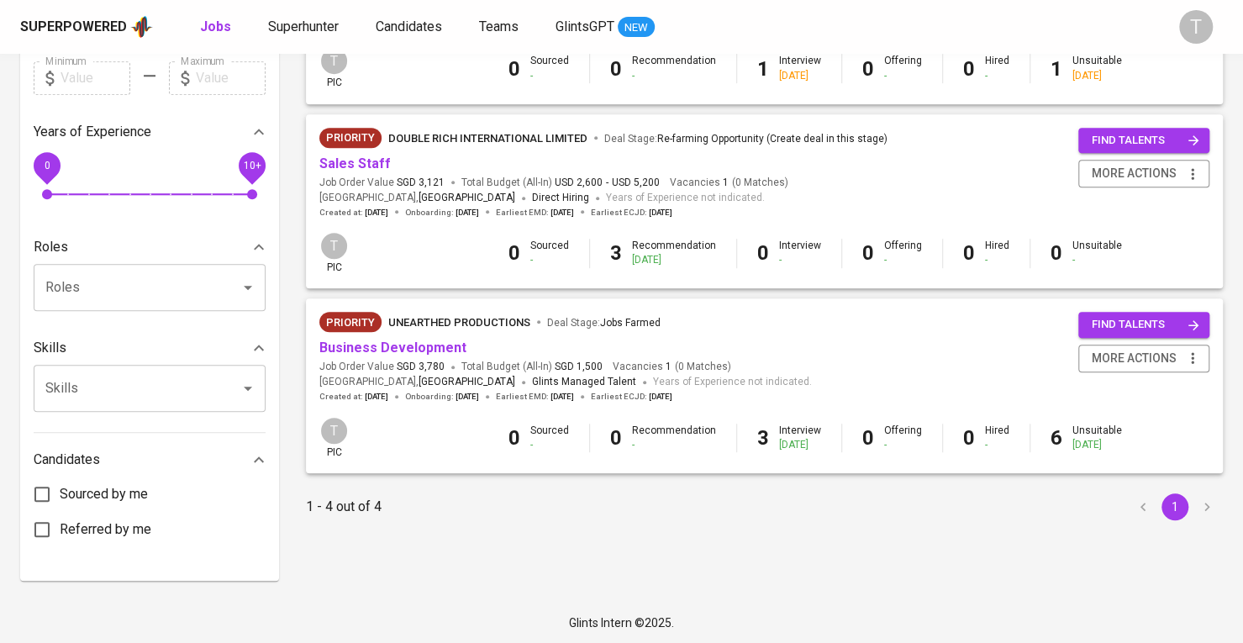
scroll to position [502, 0]
click at [370, 154] on div "Priority Double Rich International Limited Deal Stage : Re-farming Opportunity …" at bounding box center [603, 142] width 568 height 27
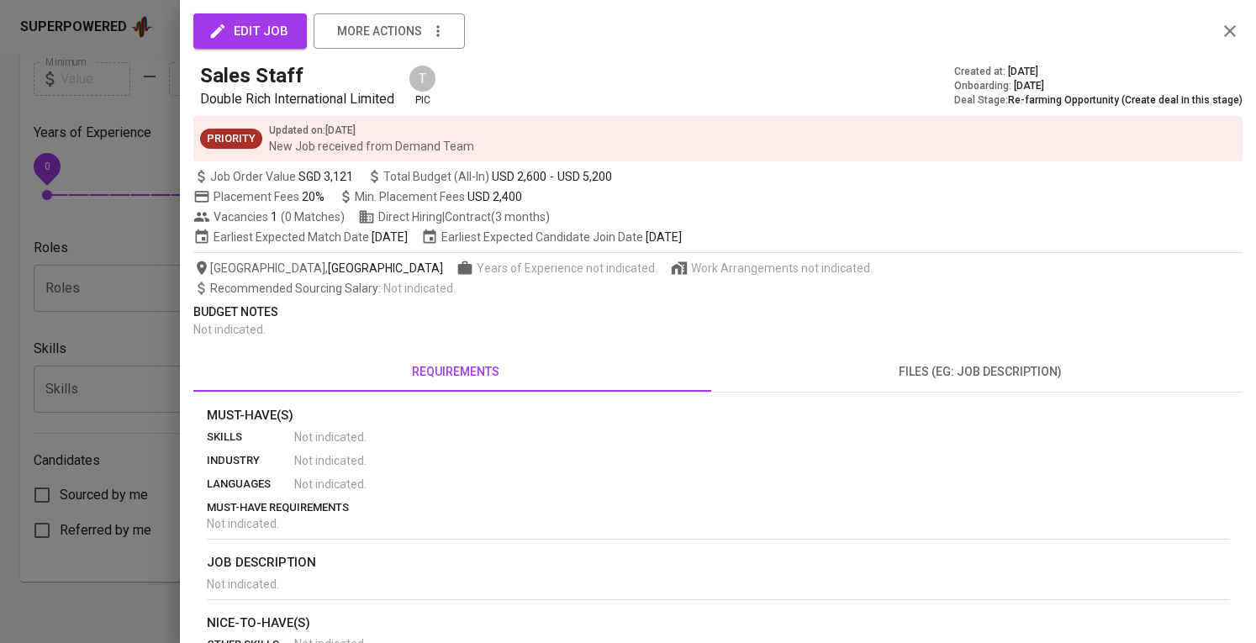
click at [97, 347] on div at bounding box center [628, 321] width 1256 height 643
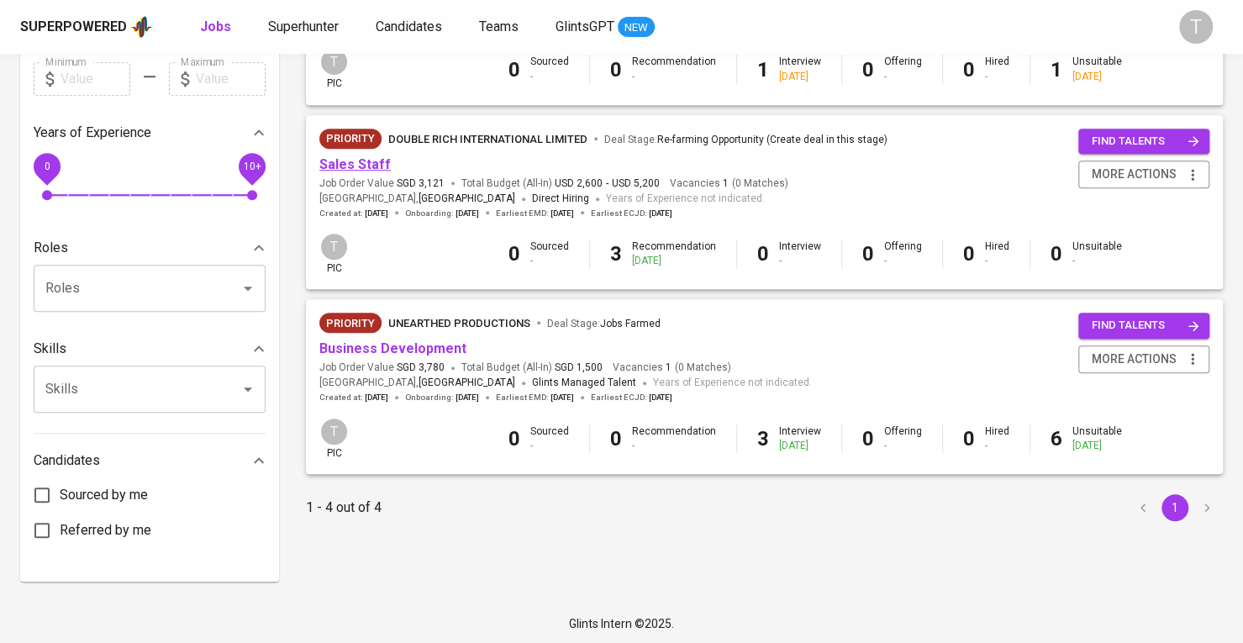
click at [375, 161] on link "Sales Staff" at bounding box center [354, 164] width 71 height 16
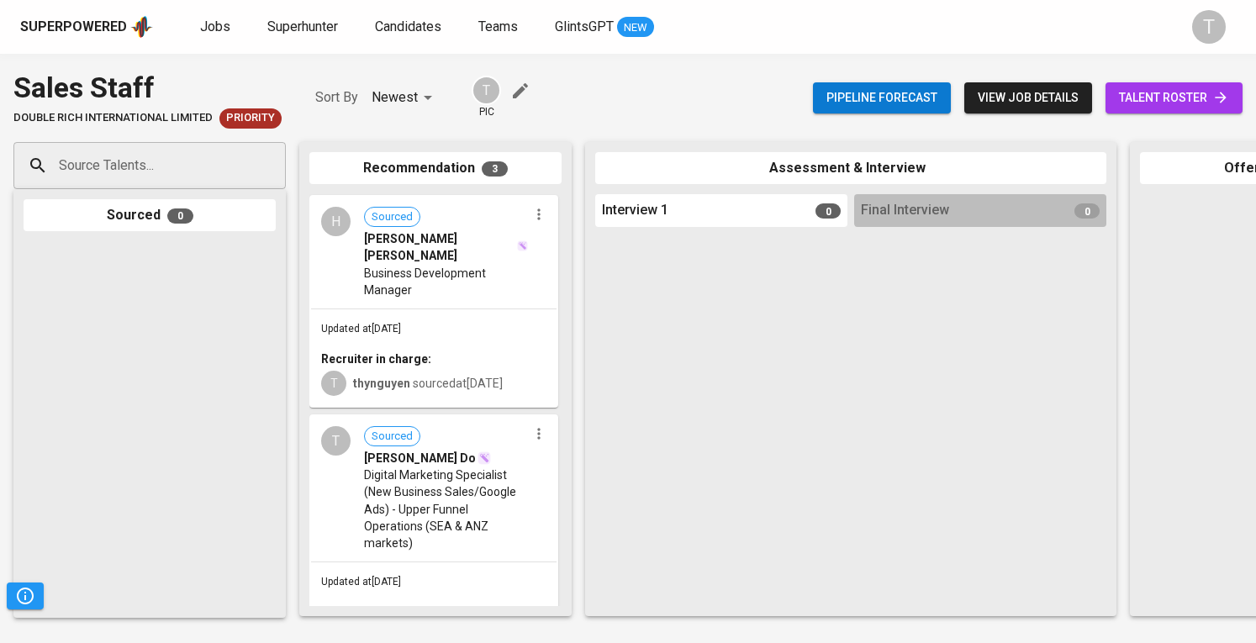
scroll to position [288, 0]
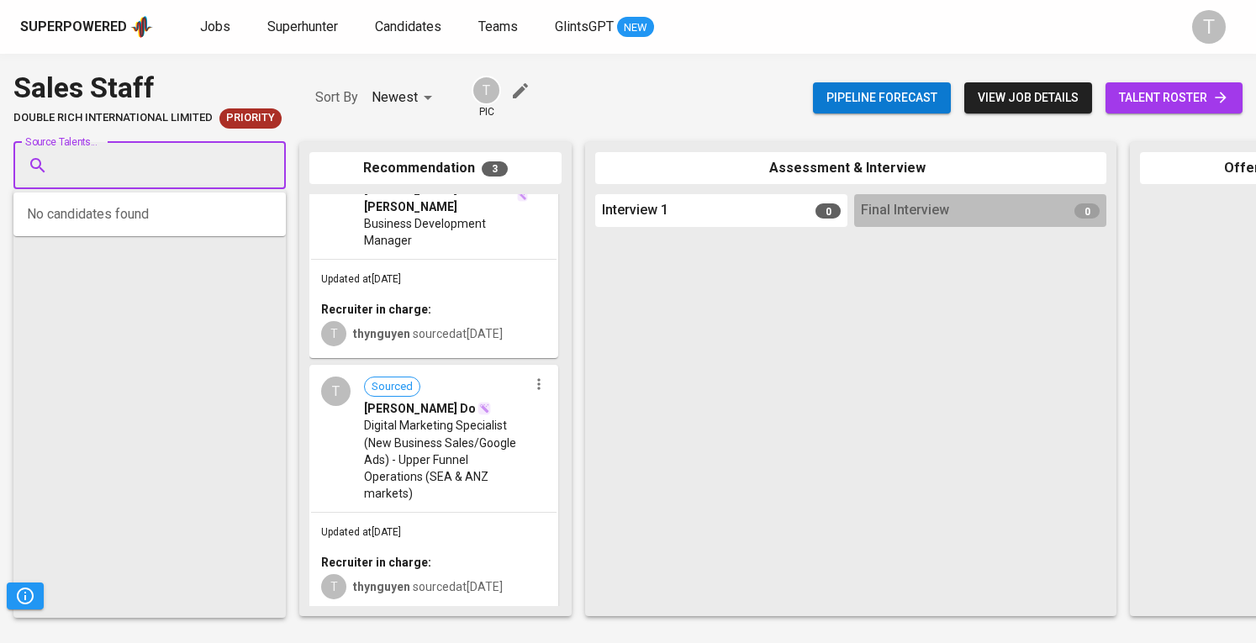
click at [190, 158] on input "Source Talents..." at bounding box center [143, 166] width 177 height 32
paste input "[EMAIL_ADDRESS][DOMAIN_NAME]"
type input "[EMAIL_ADDRESS][DOMAIN_NAME]"
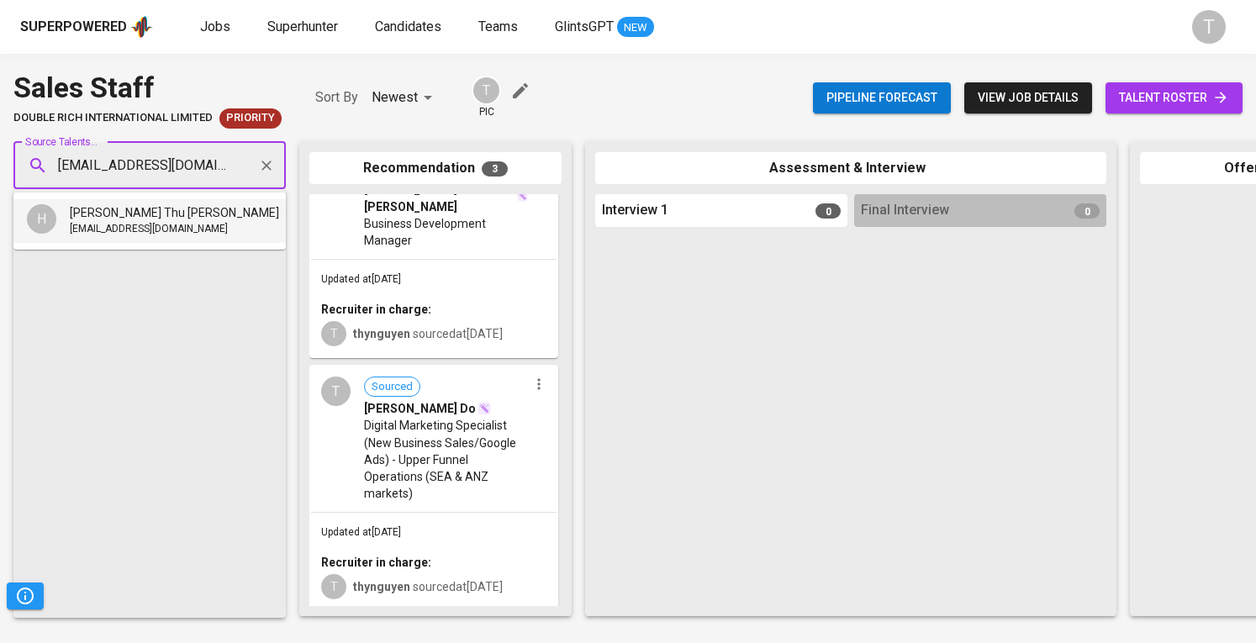
click at [197, 219] on li "H Hoang Thu Nhung nhunghoang97@gmail.com" at bounding box center [149, 221] width 272 height 44
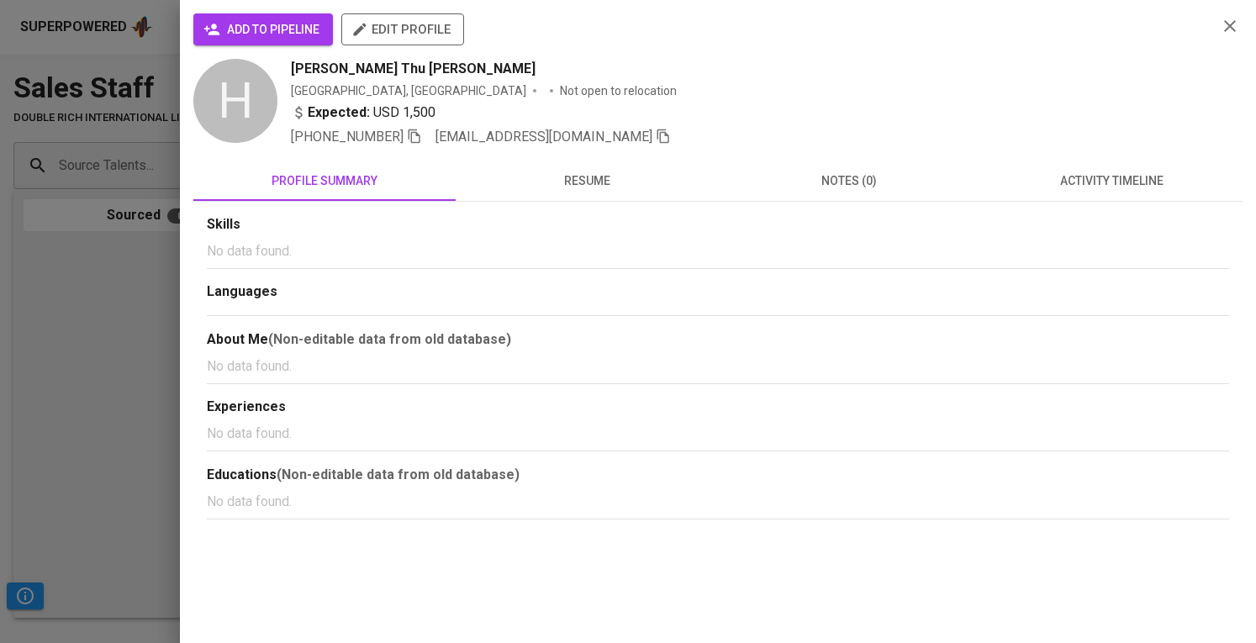
click at [291, 8] on div "add to pipeline edit profile H Hoang Thu Nhung Vietnam, Hà Nội Not open to relo…" at bounding box center [718, 321] width 1076 height 643
drag, startPoint x: 291, startPoint y: 28, endPoint x: 319, endPoint y: 23, distance: 28.2
click at [291, 27] on span "add to pipeline" at bounding box center [263, 29] width 113 height 21
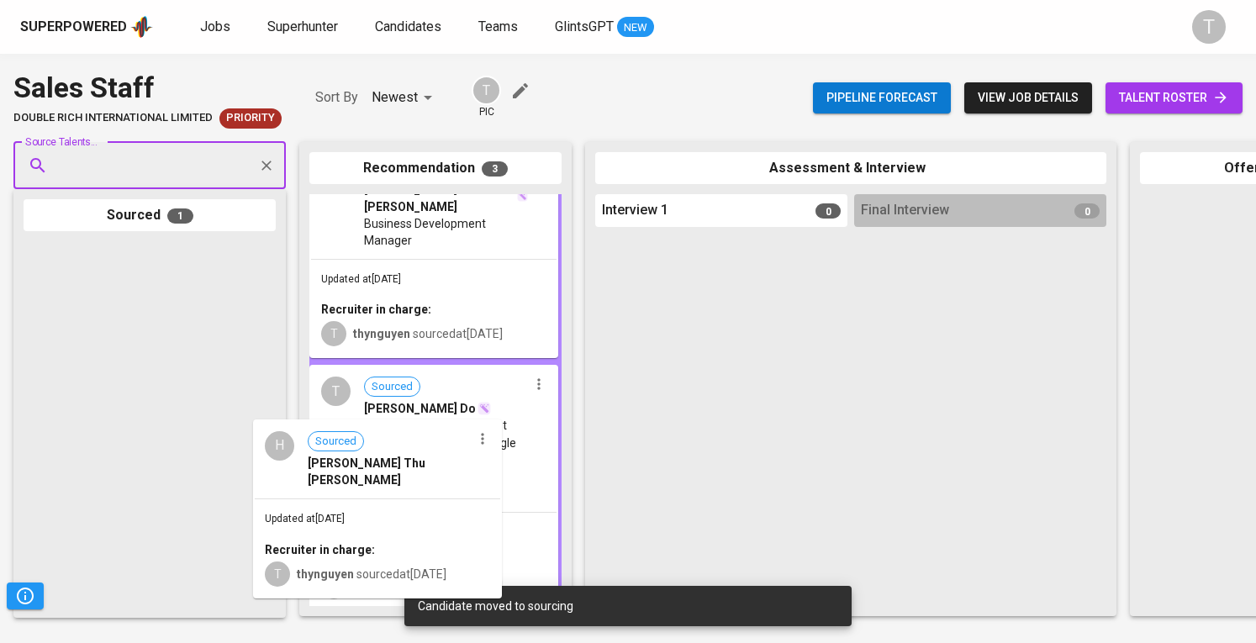
drag, startPoint x: 185, startPoint y: 298, endPoint x: 469, endPoint y: 528, distance: 365.3
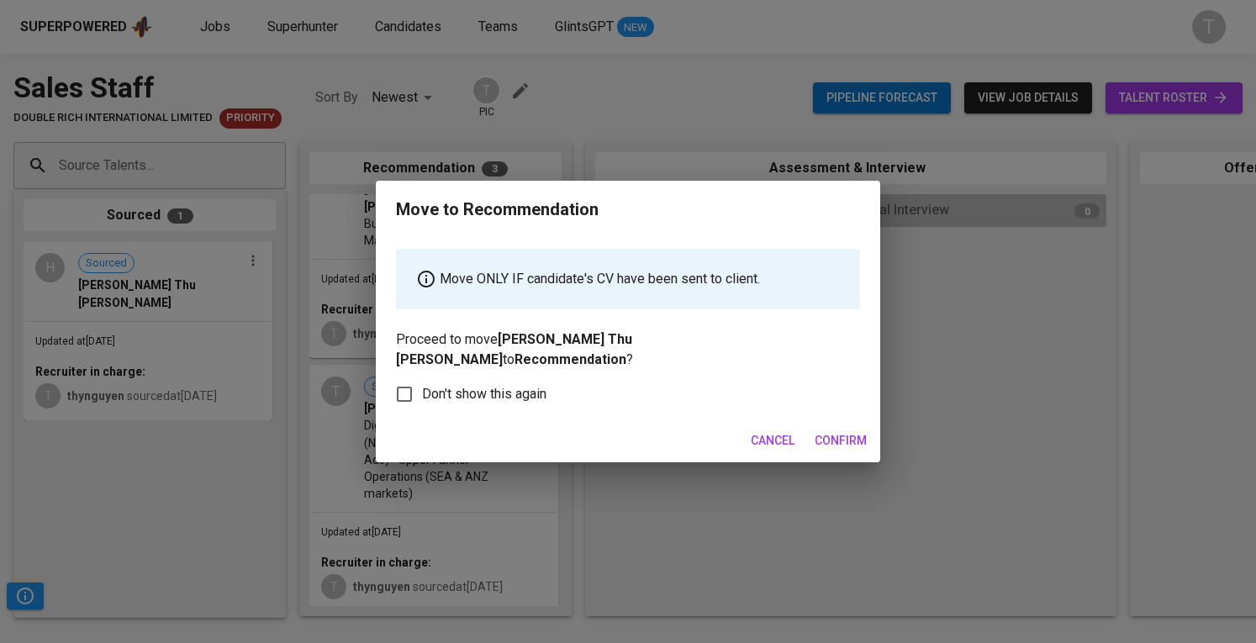
drag, startPoint x: 838, startPoint y: 448, endPoint x: 838, endPoint y: 438, distance: 10.1
click at [838, 446] on div "Cancel Confirm" at bounding box center [628, 441] width 504 height 45
click at [838, 433] on span "Confirm" at bounding box center [841, 440] width 52 height 21
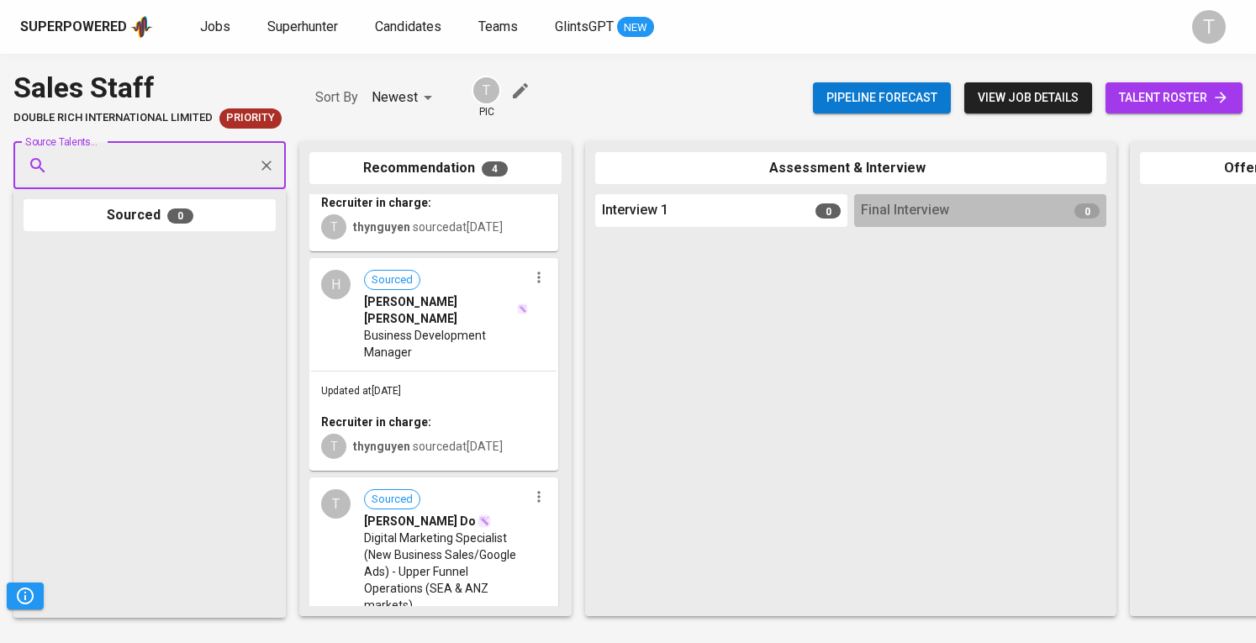
scroll to position [449, 0]
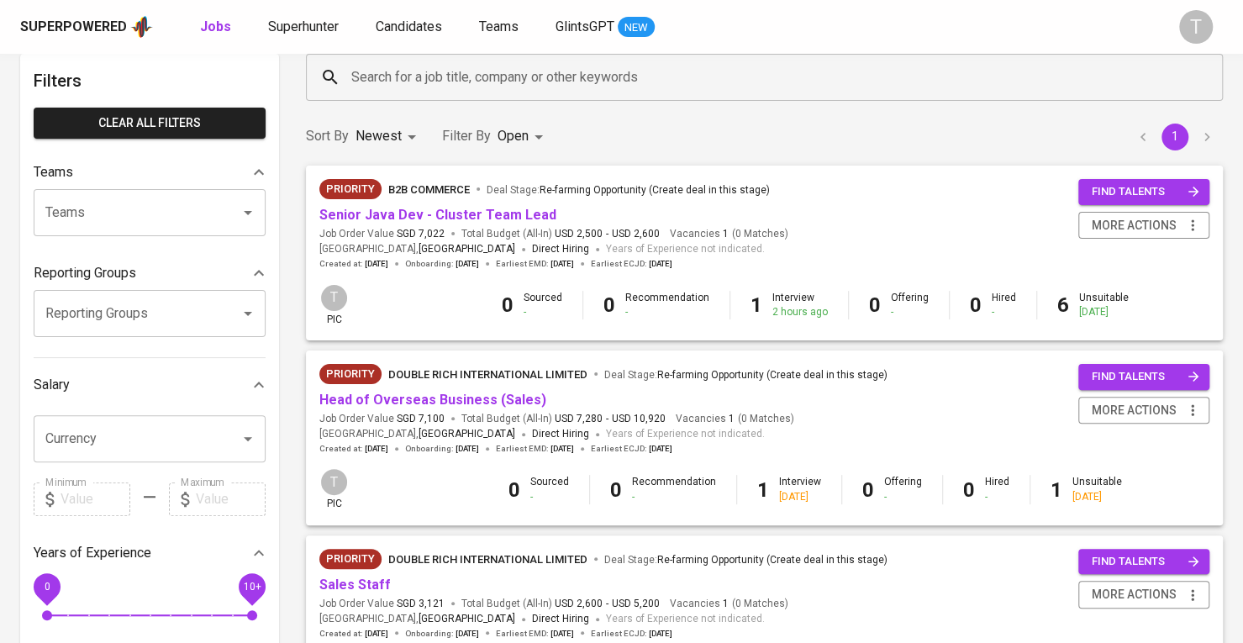
scroll to position [334, 0]
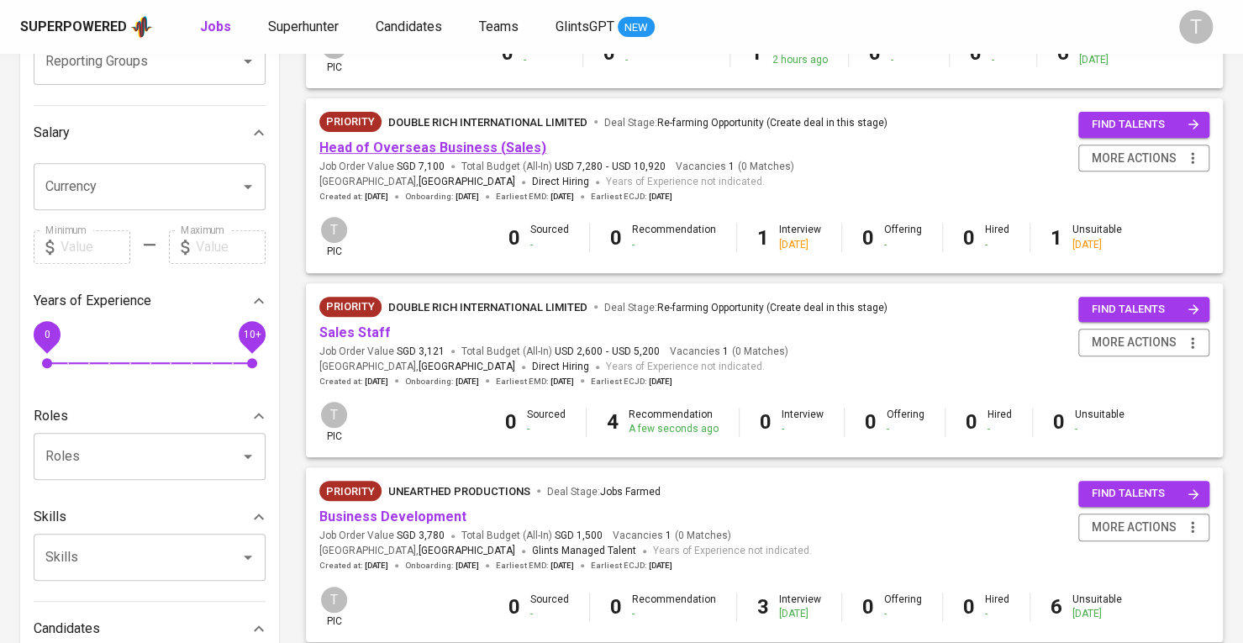
click at [383, 145] on link "Head of Overseas Business (Sales)" at bounding box center [432, 148] width 227 height 16
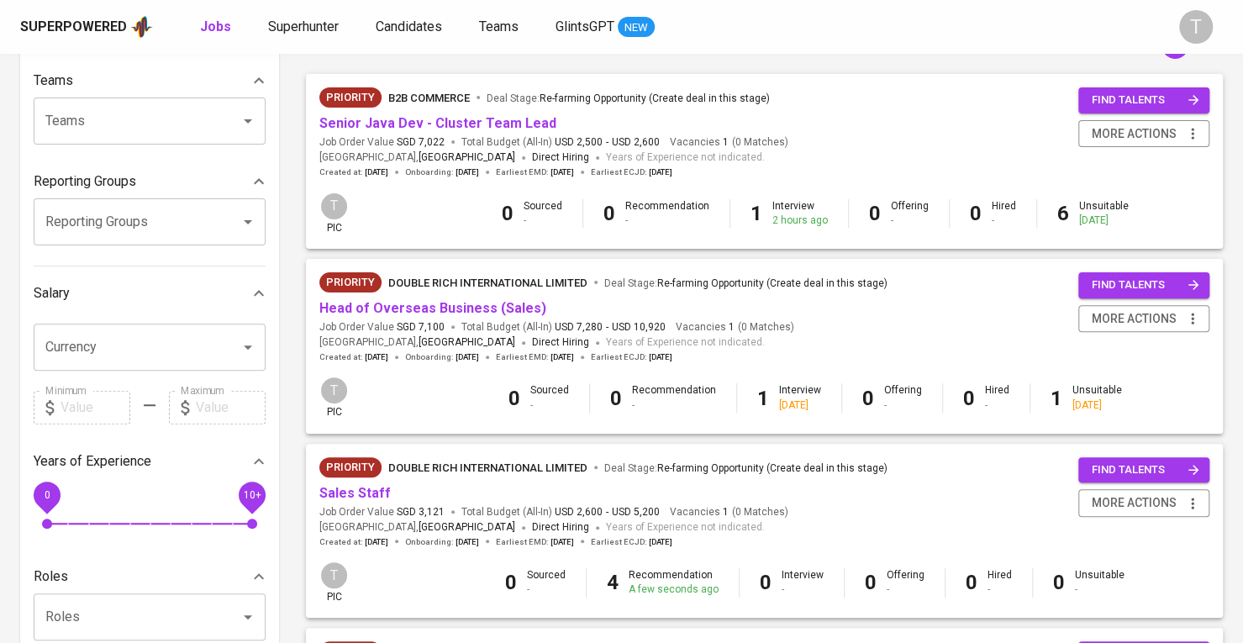
scroll to position [362, 0]
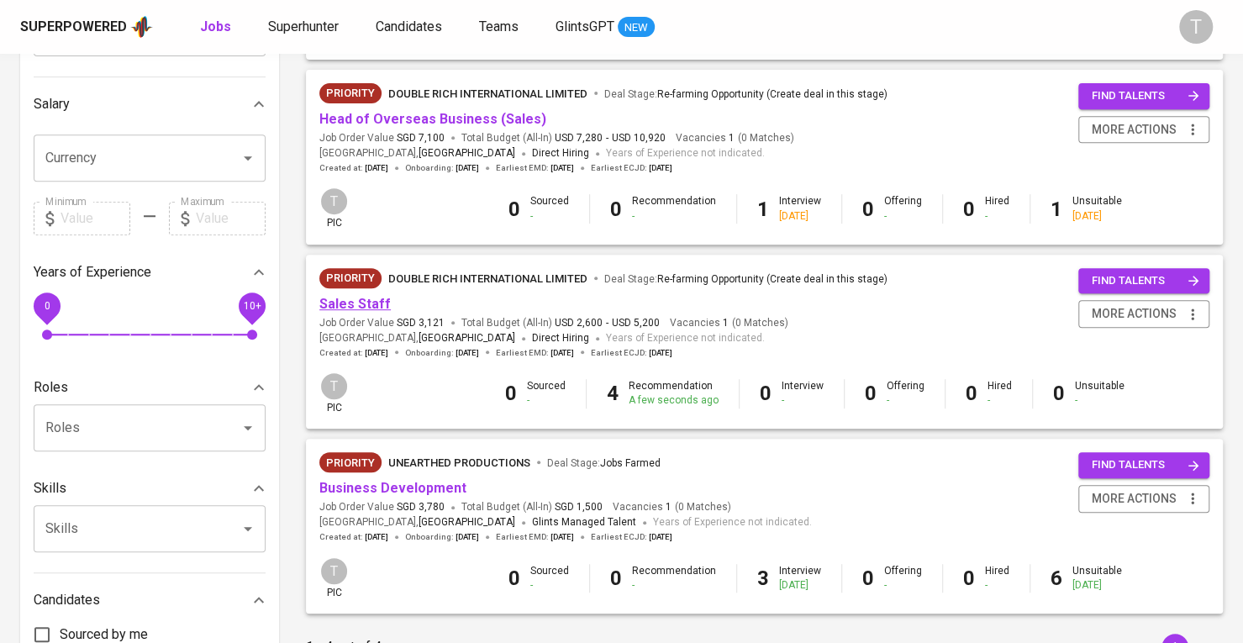
click at [360, 307] on link "Sales Staff" at bounding box center [354, 304] width 71 height 16
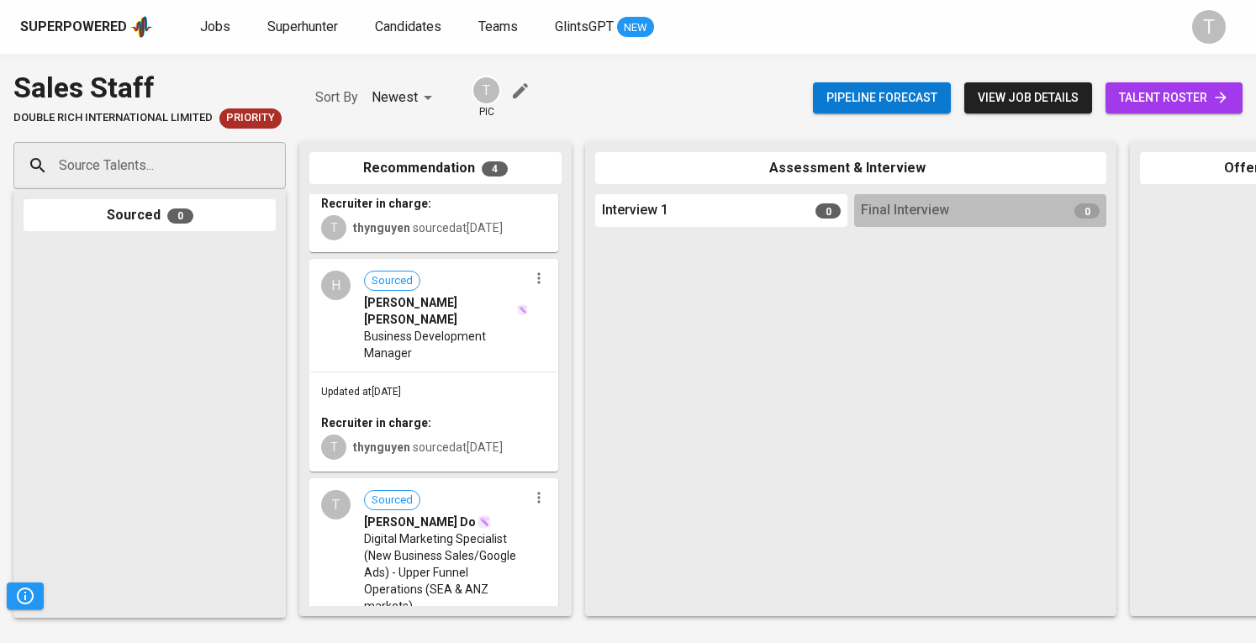
scroll to position [449, 0]
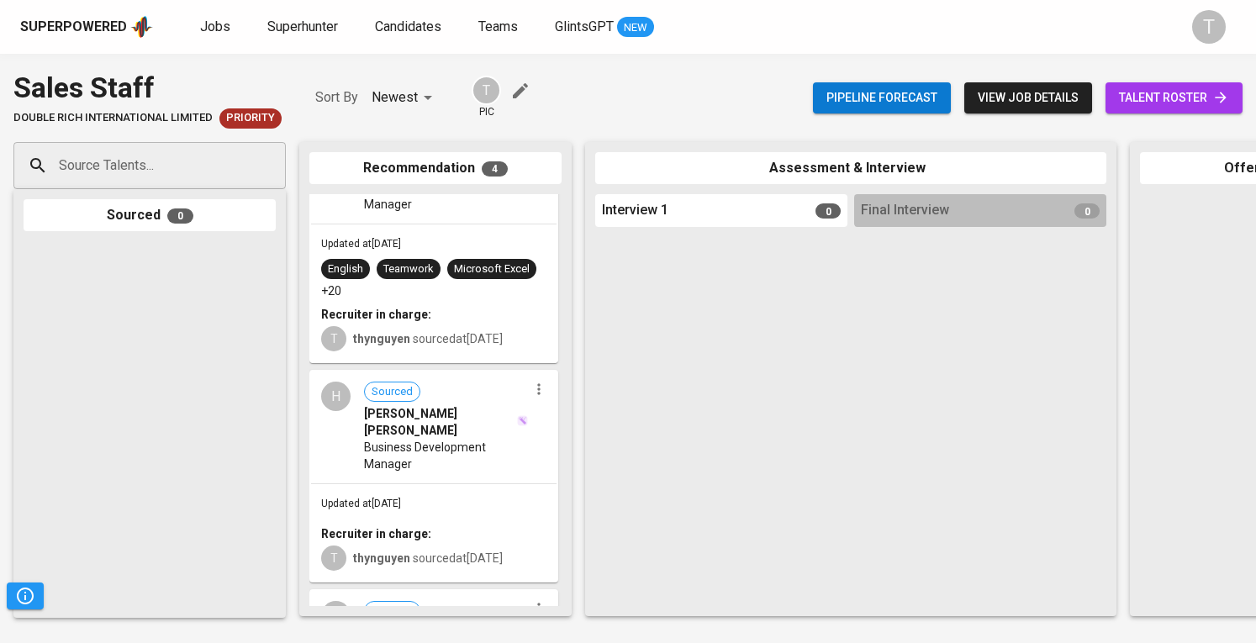
scroll to position [466, 0]
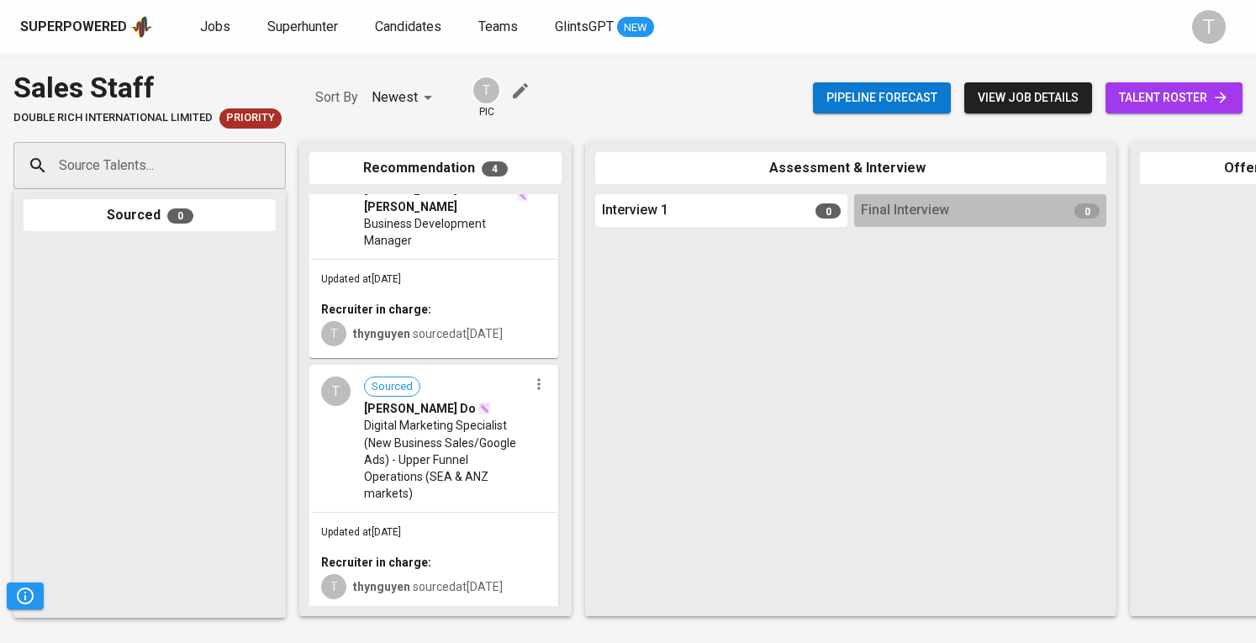
click at [461, 425] on span "Digital Marketing Specialist (New Business Sales/Google Ads) - Upper Funnel Ope…" at bounding box center [446, 459] width 164 height 84
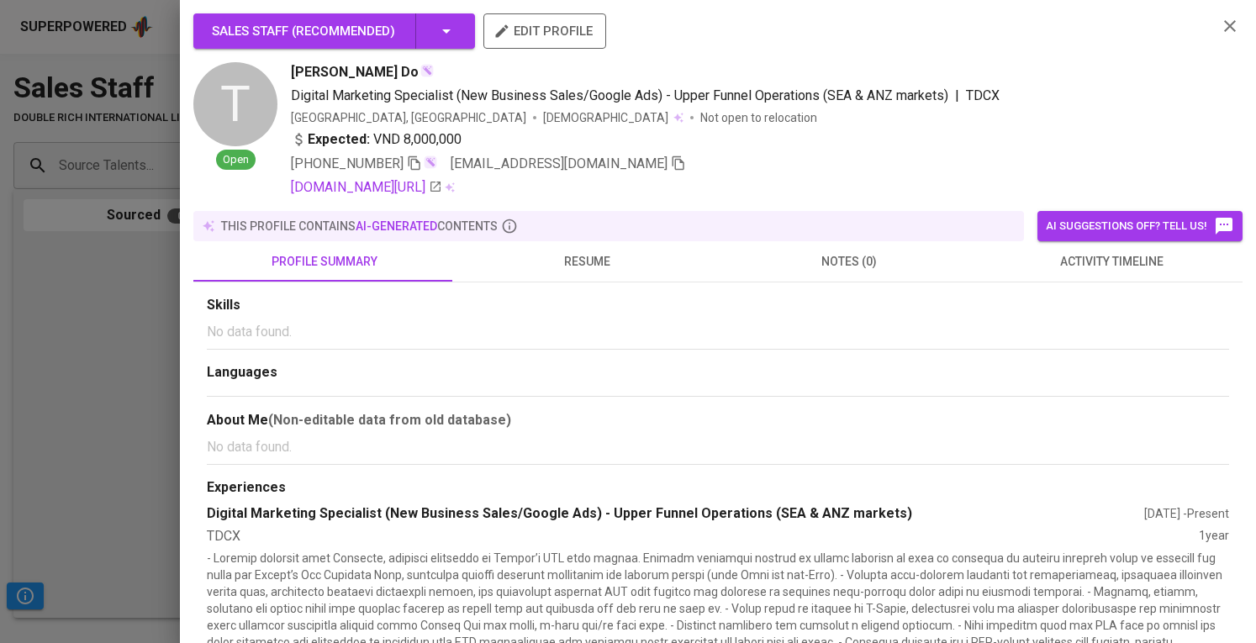
click at [673, 161] on icon "button" at bounding box center [679, 163] width 12 height 14
click at [67, 349] on div at bounding box center [628, 321] width 1256 height 643
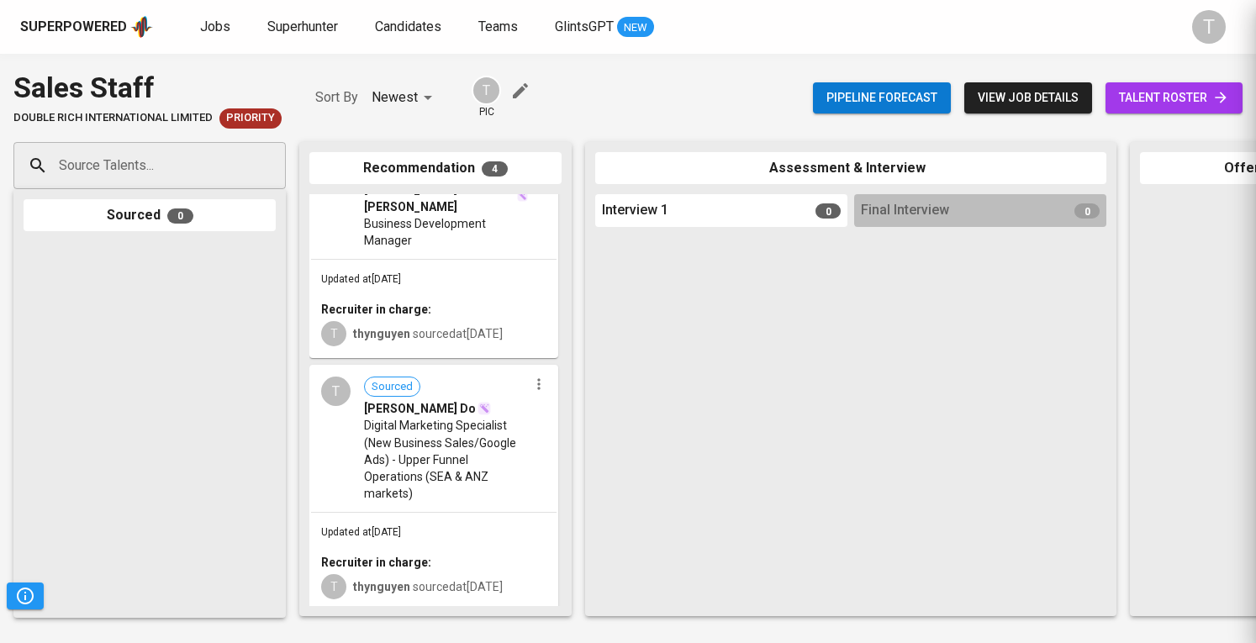
click at [95, 346] on div at bounding box center [150, 424] width 252 height 367
click at [473, 219] on span "Business Development Manager" at bounding box center [446, 232] width 164 height 34
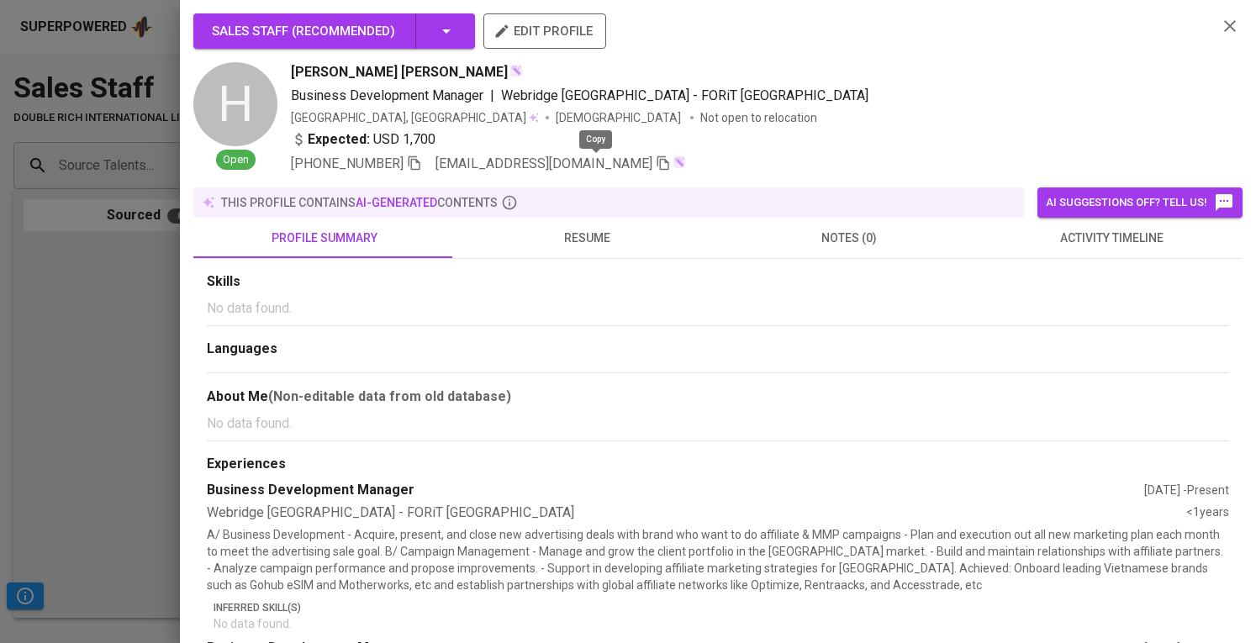
click at [656, 166] on icon "button" at bounding box center [663, 163] width 15 height 15
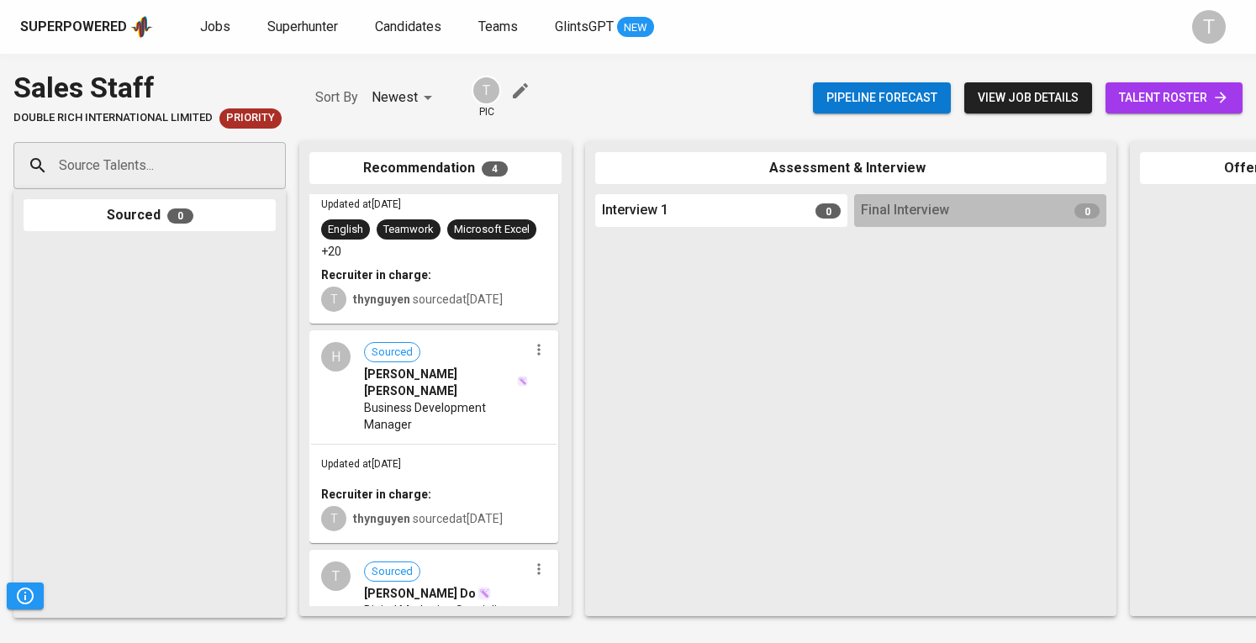
scroll to position [298, 0]
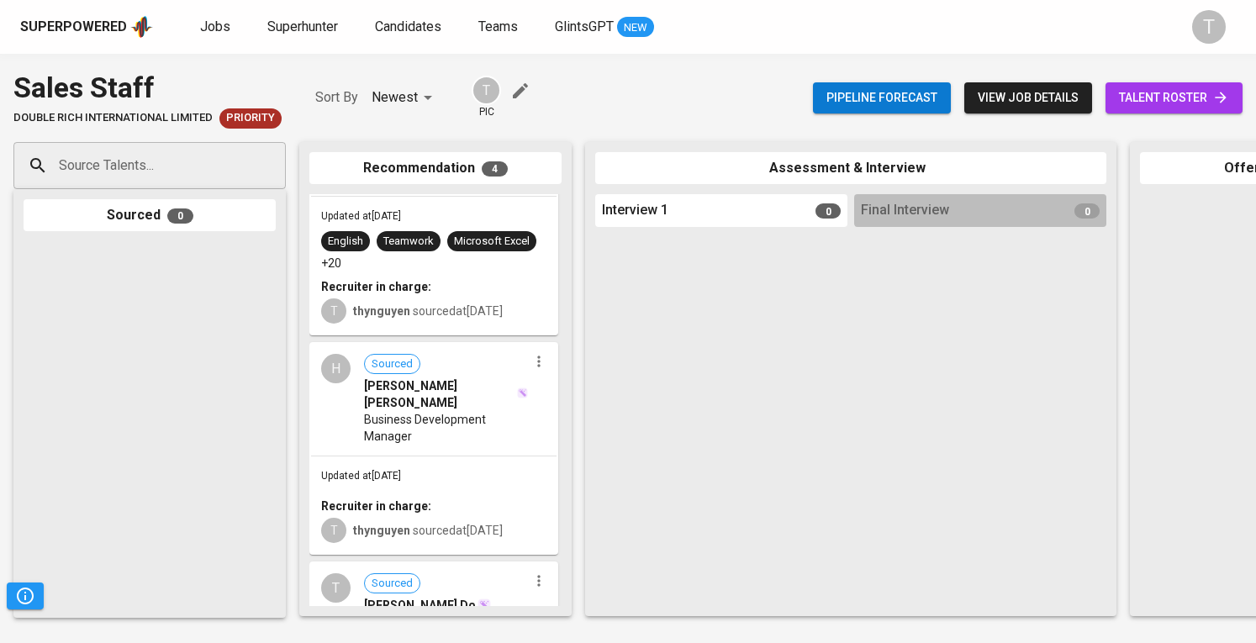
click at [259, 330] on div at bounding box center [150, 424] width 252 height 367
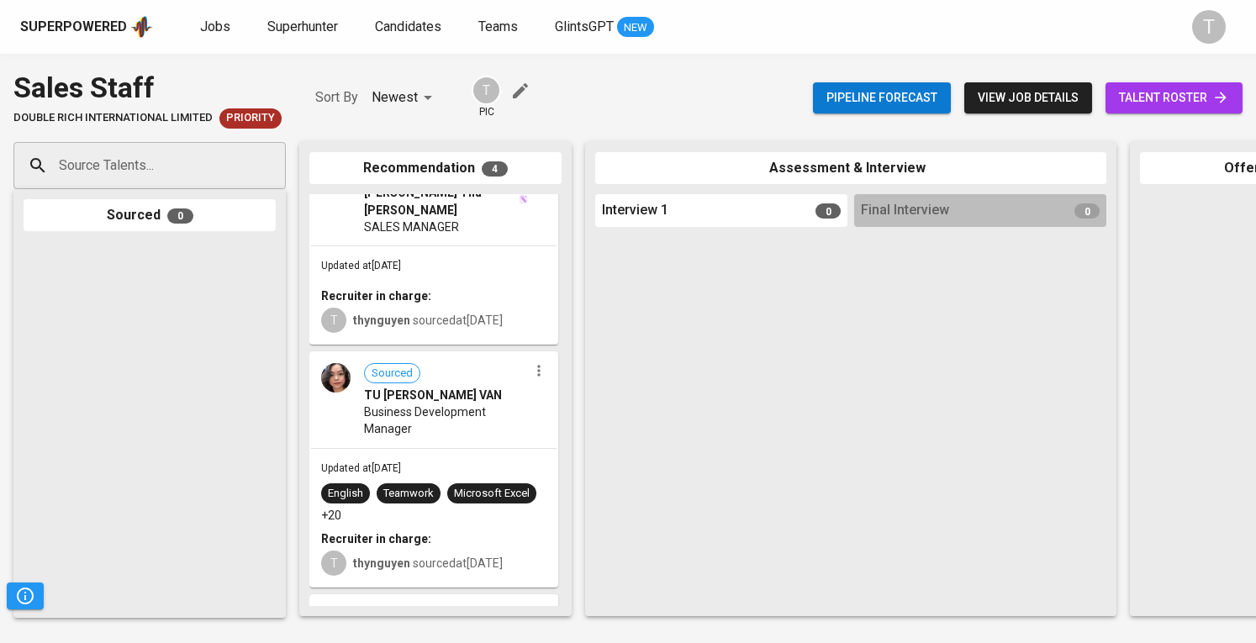
scroll to position [0, 0]
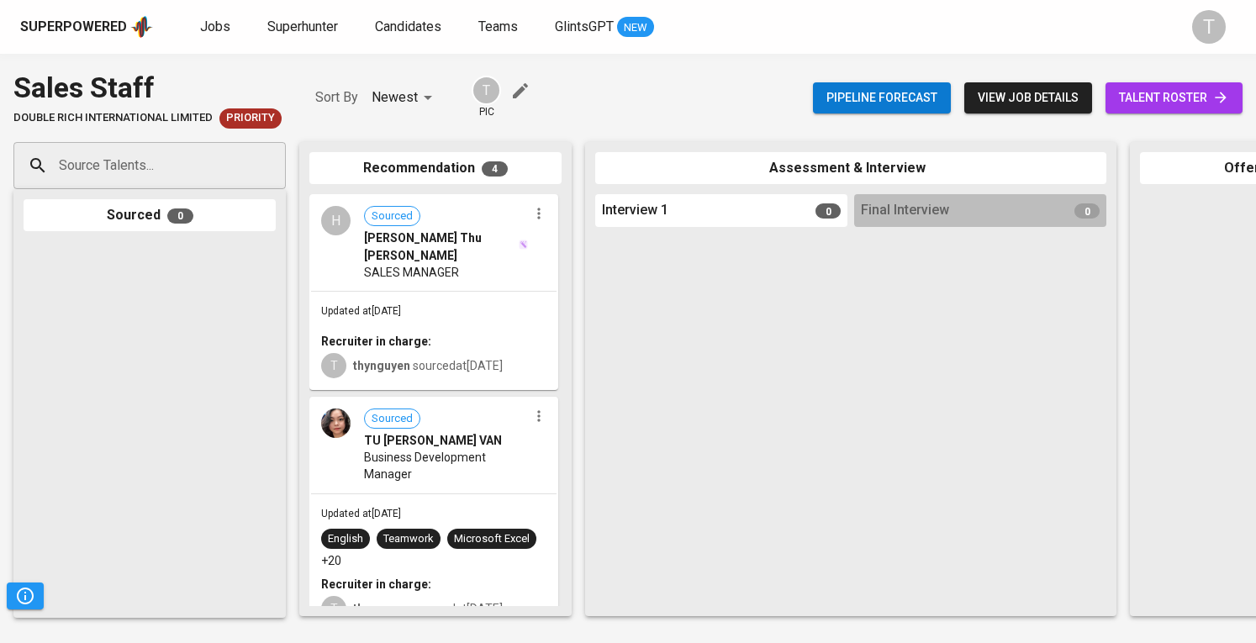
click at [435, 458] on span "Business Development Manager" at bounding box center [446, 466] width 164 height 34
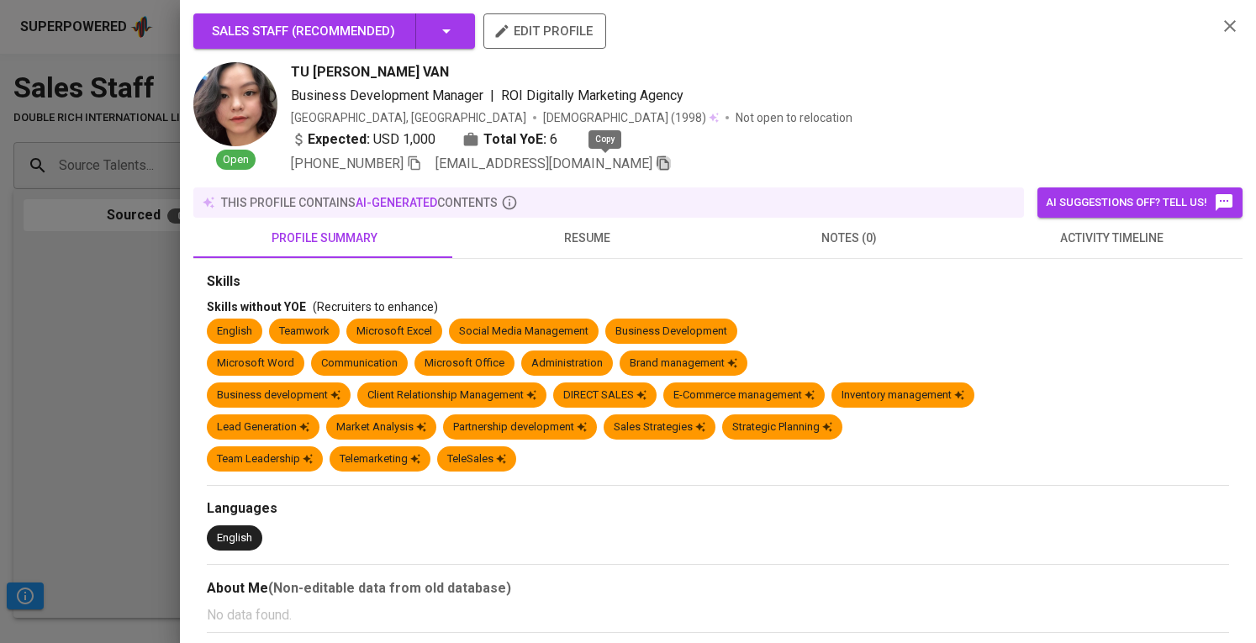
click at [656, 166] on icon "button" at bounding box center [663, 163] width 15 height 15
click at [103, 330] on div at bounding box center [628, 321] width 1256 height 643
